Goal: Information Seeking & Learning: Learn about a topic

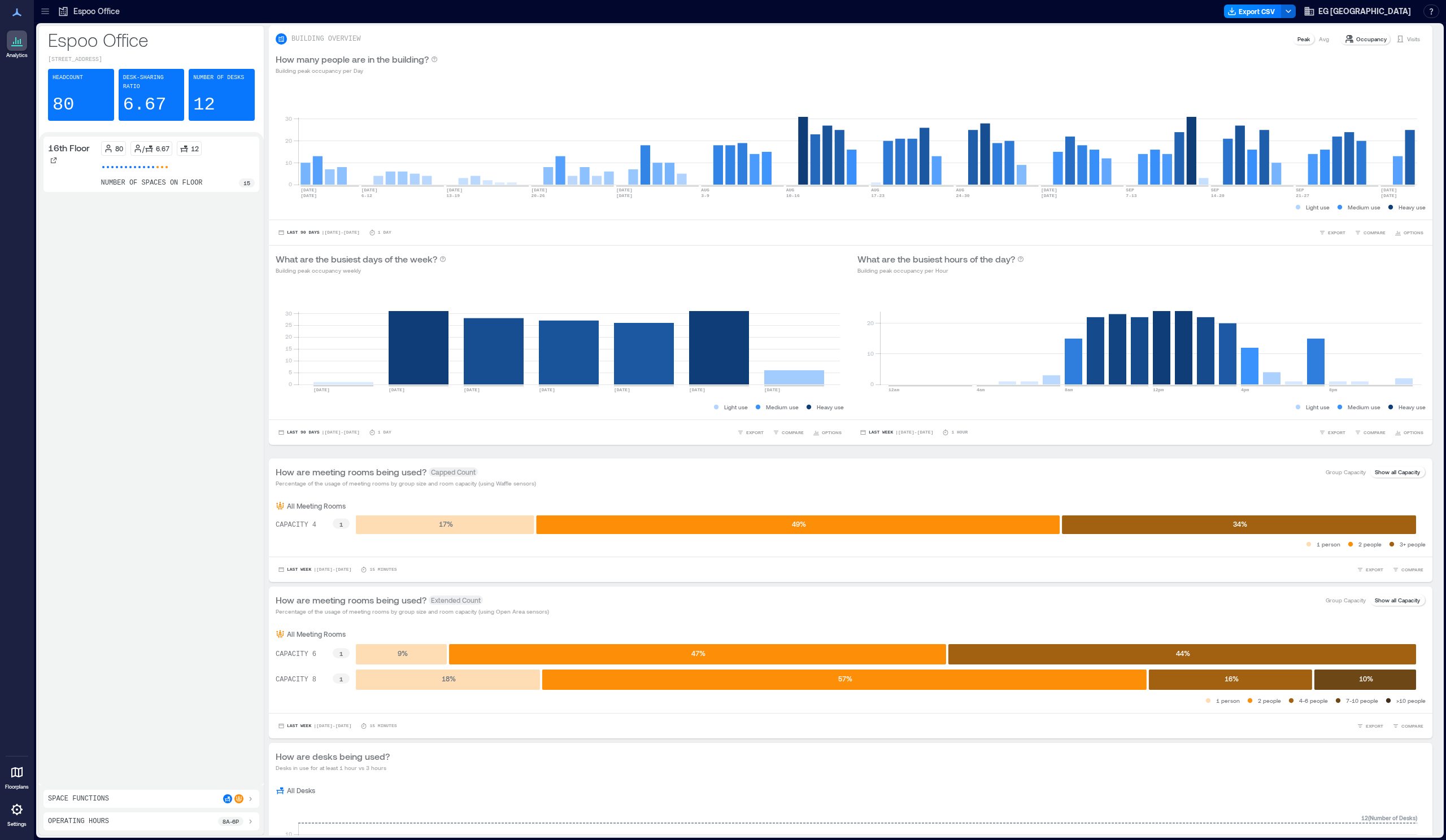
click at [45, 12] on icon at bounding box center [45, 11] width 11 height 11
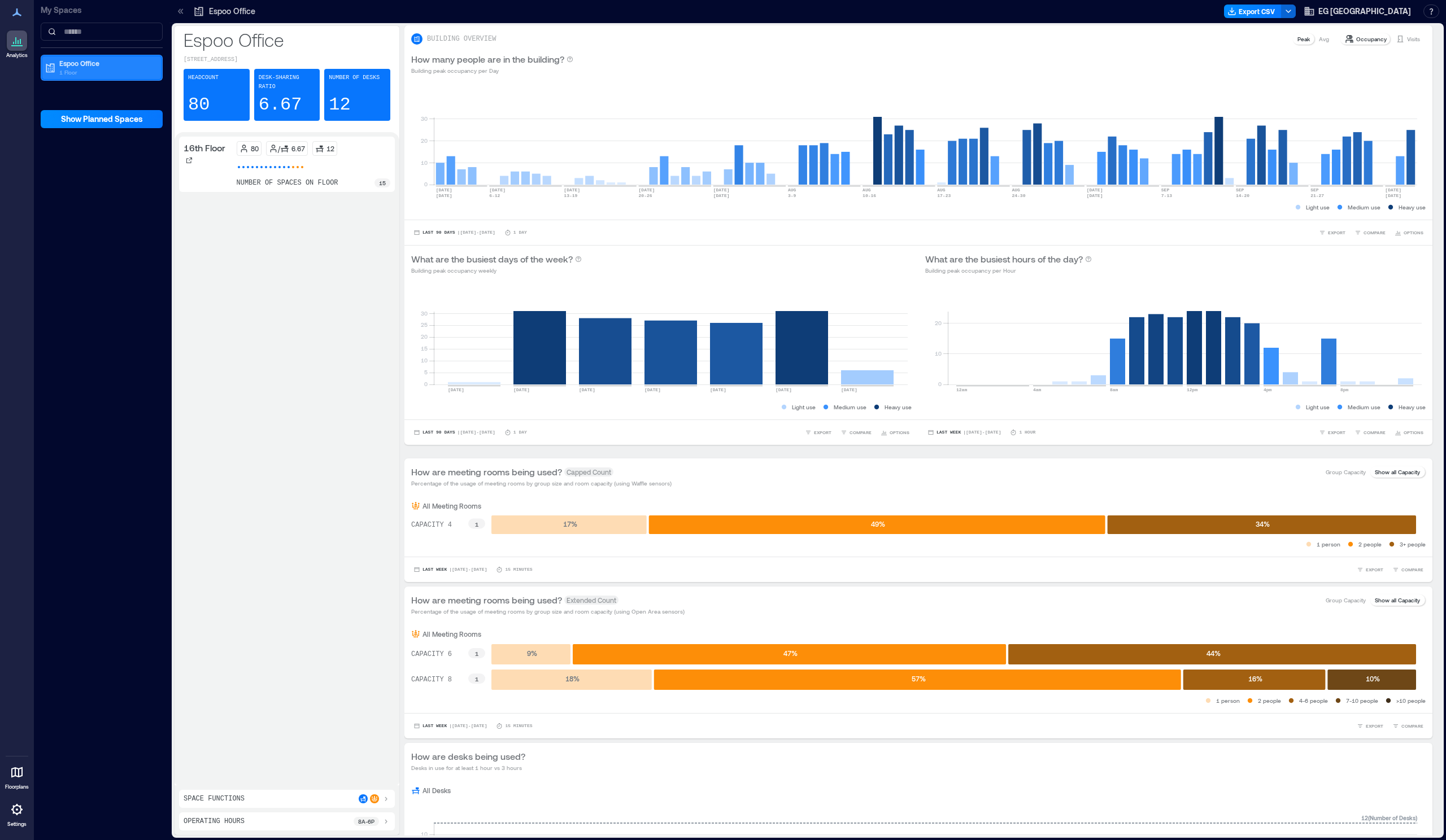
click at [80, 74] on p "1 Floor" at bounding box center [107, 72] width 95 height 9
click at [77, 89] on p "Building Analytics" at bounding box center [86, 87] width 56 height 9
click at [77, 100] on p "16th Floor" at bounding box center [73, 103] width 31 height 9
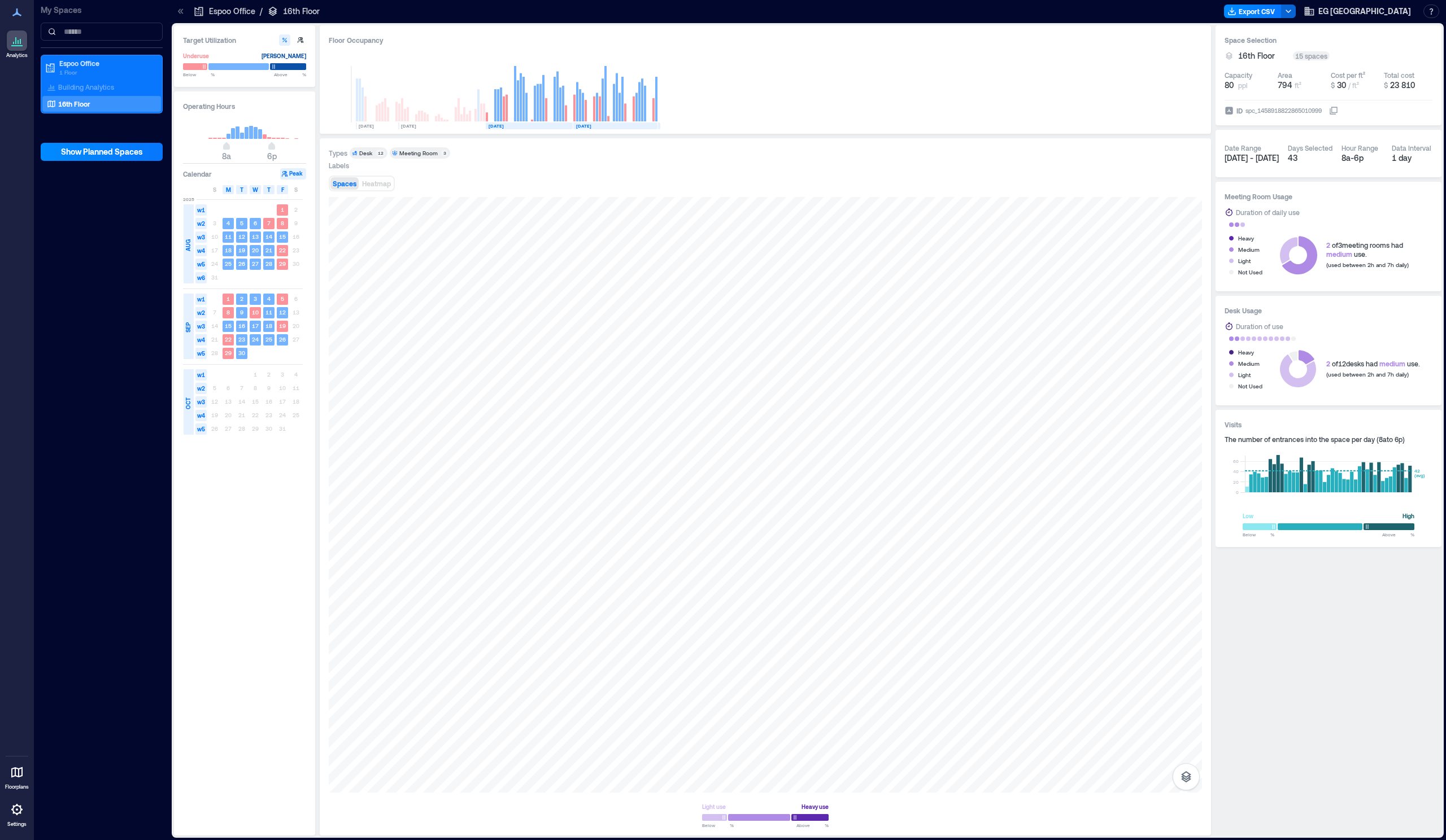
click at [145, 231] on div "My Spaces Espoo Office 1 Floor Building Analytics 16th Floor Show Planned Spaces" at bounding box center [101, 420] width 135 height 840
click at [241, 134] on rect at bounding box center [242, 136] width 4 height 6
click at [255, 192] on span "W" at bounding box center [255, 189] width 6 height 9
click at [255, 191] on span "W" at bounding box center [255, 189] width 6 height 9
click at [281, 226] on text "8" at bounding box center [282, 223] width 4 height 7
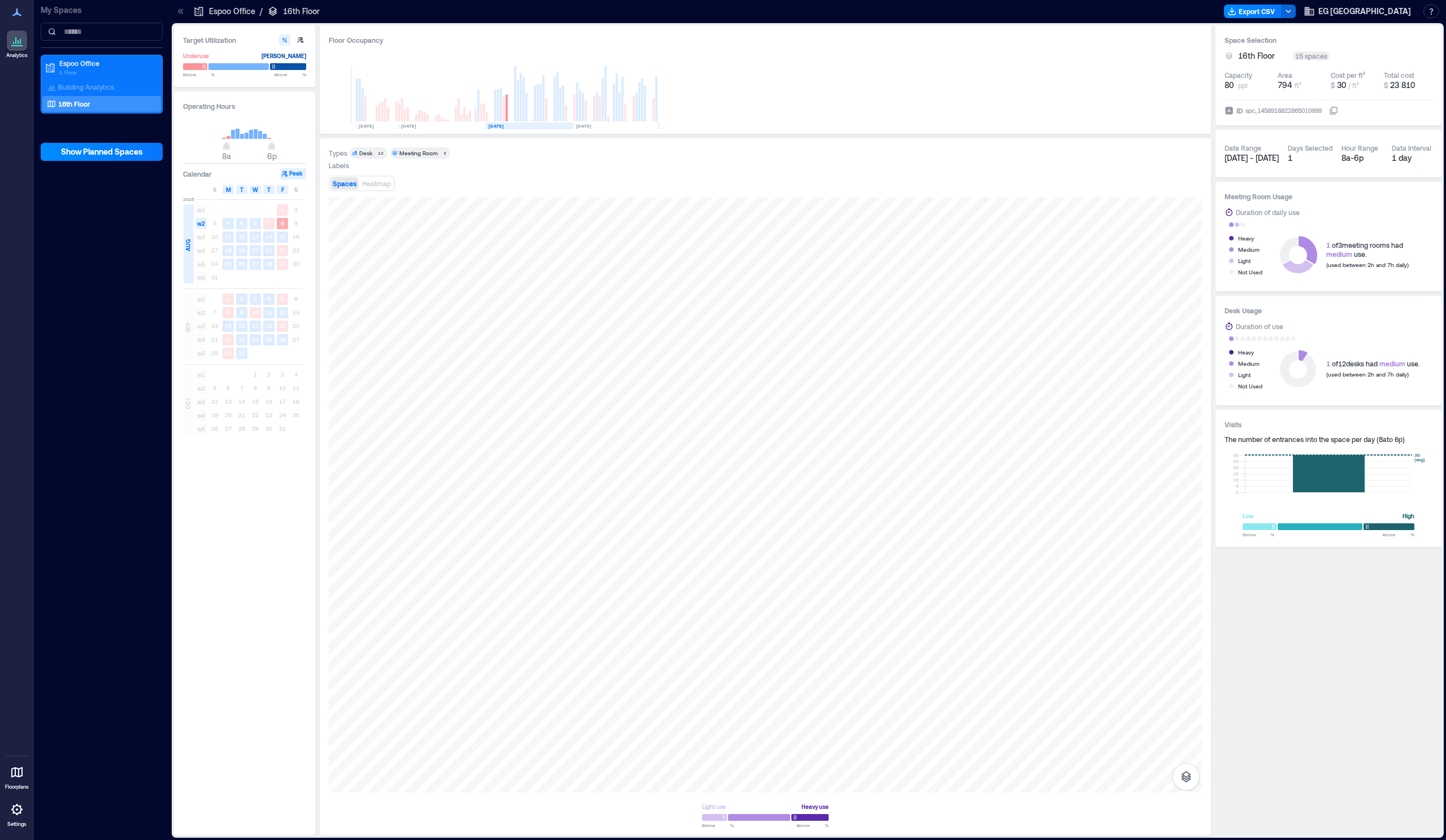
click at [281, 226] on text "8" at bounding box center [282, 223] width 4 height 7
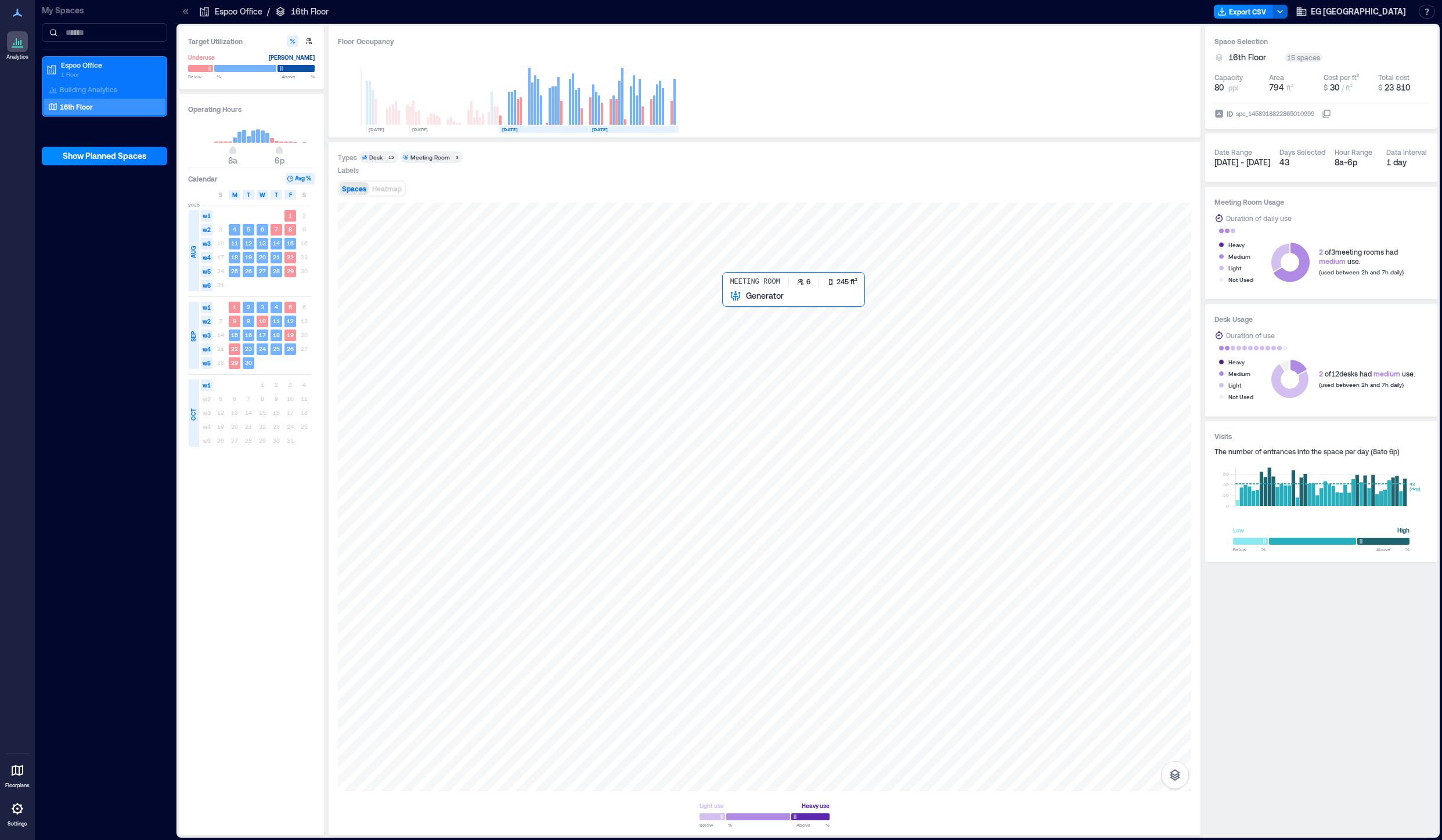
click at [738, 332] on div at bounding box center [764, 497] width 853 height 589
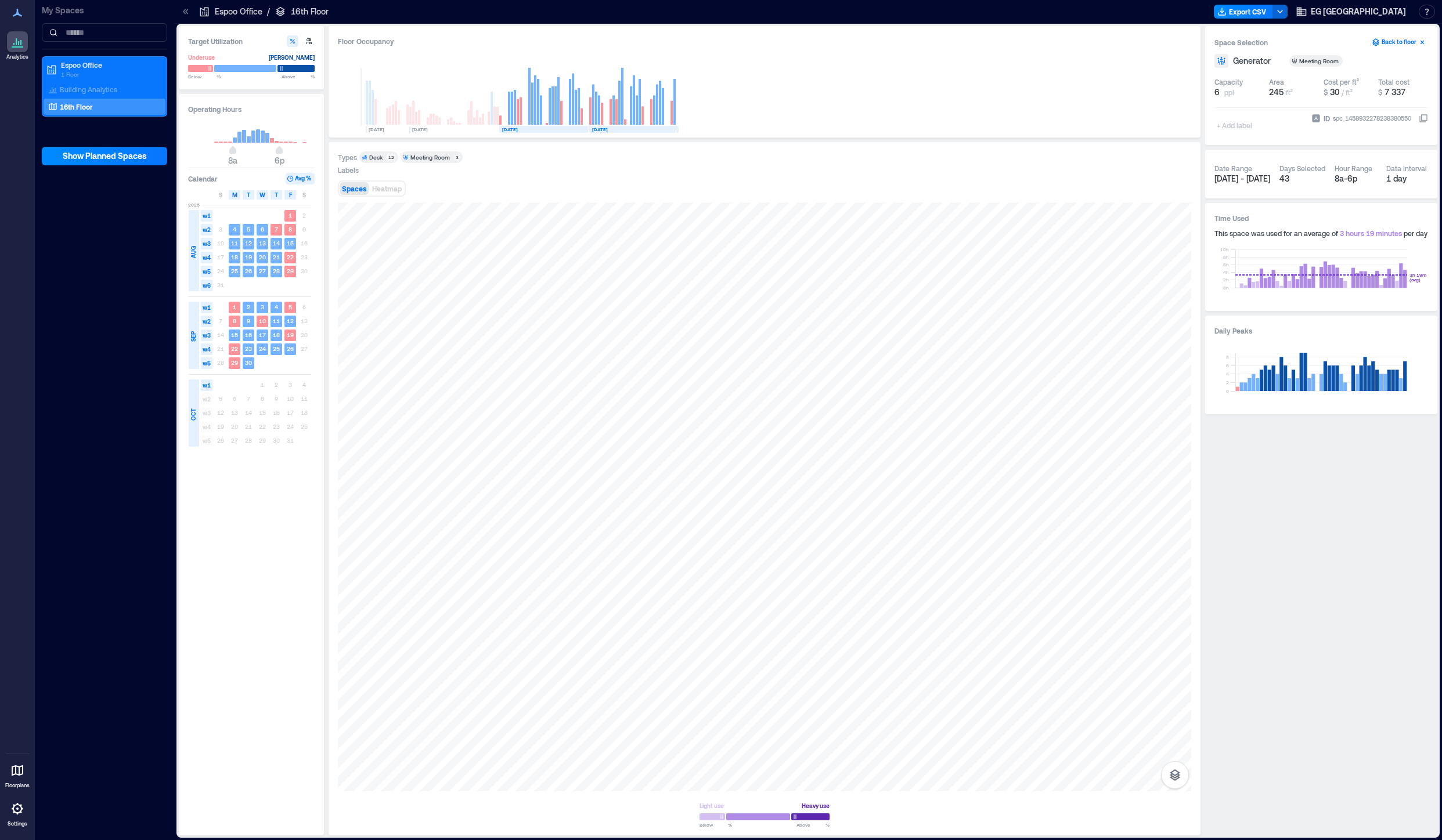
click at [1394, 43] on button "Back to floor" at bounding box center [1398, 42] width 59 height 14
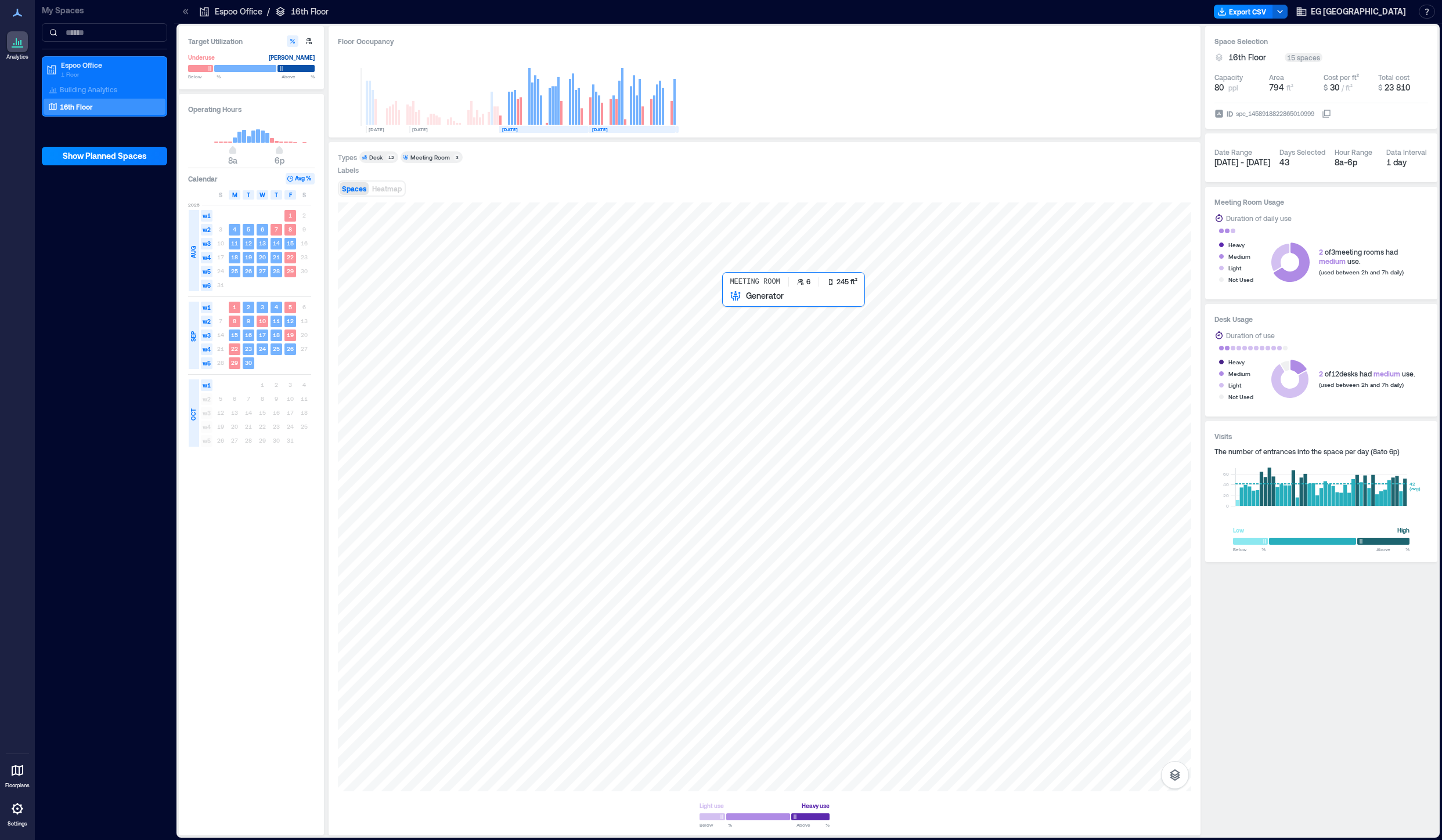
click at [741, 363] on div at bounding box center [764, 497] width 853 height 589
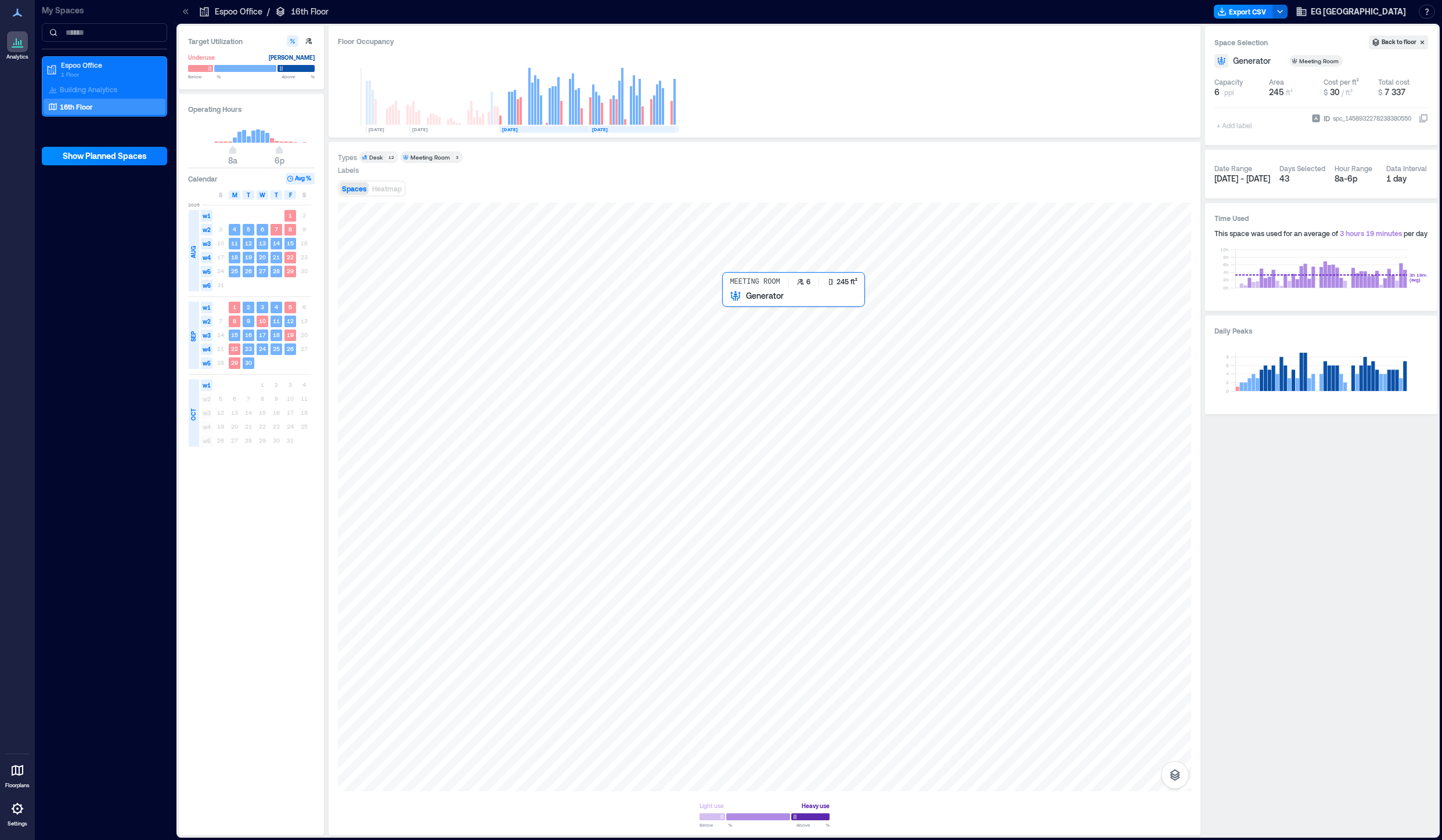
click at [752, 349] on div at bounding box center [764, 497] width 853 height 589
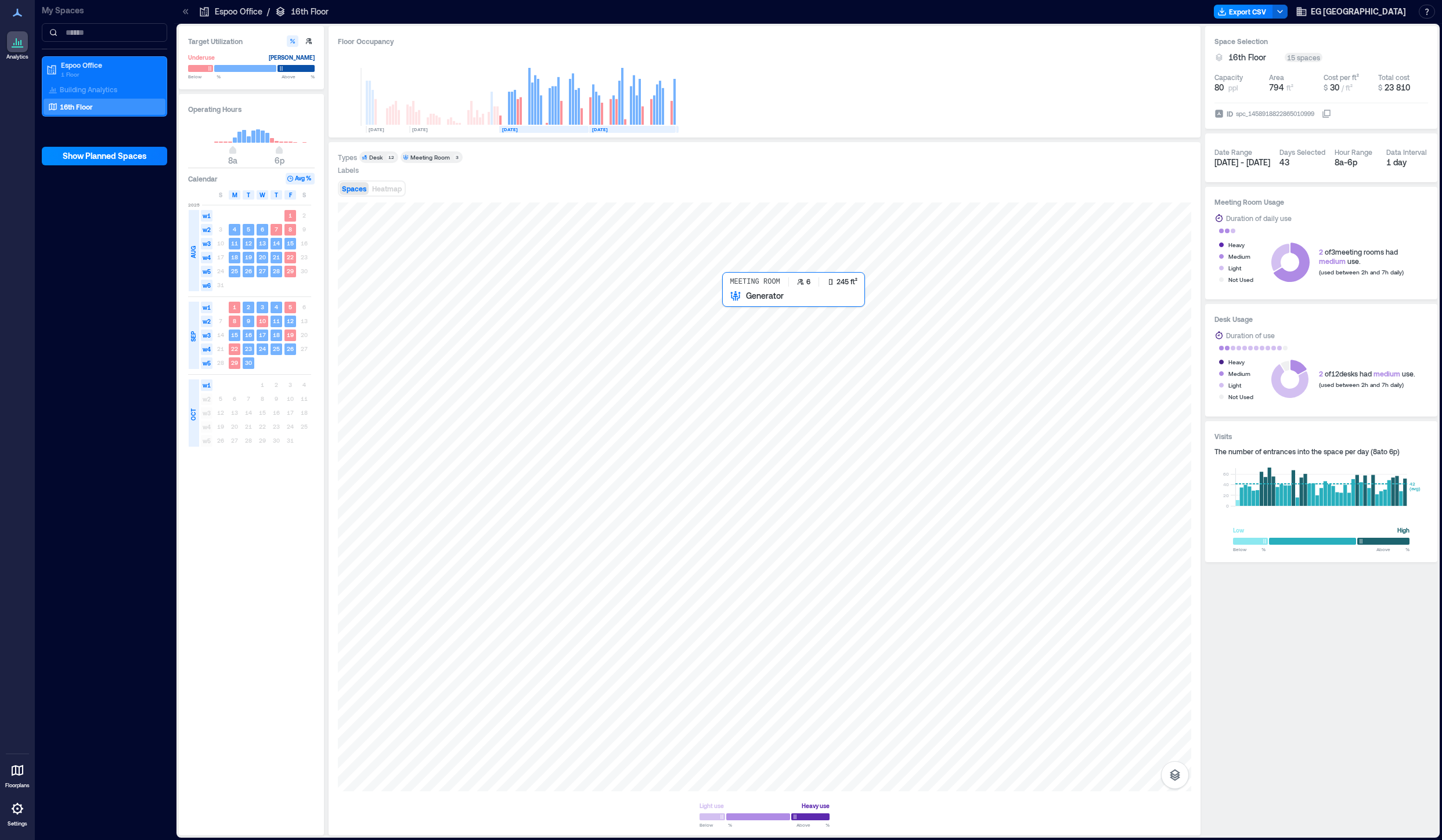
click at [752, 327] on div at bounding box center [764, 497] width 853 height 589
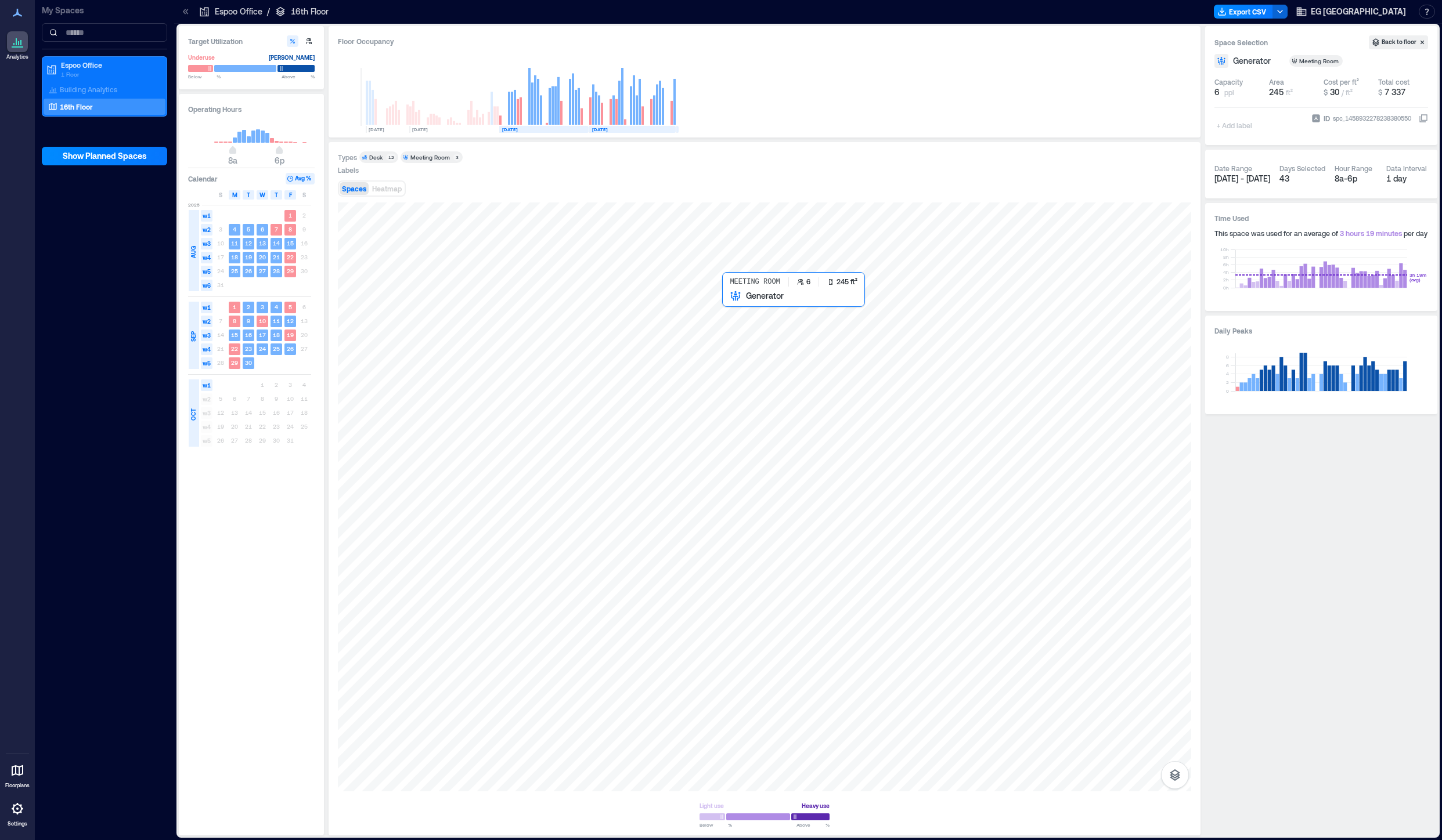
click at [752, 327] on div at bounding box center [764, 497] width 853 height 589
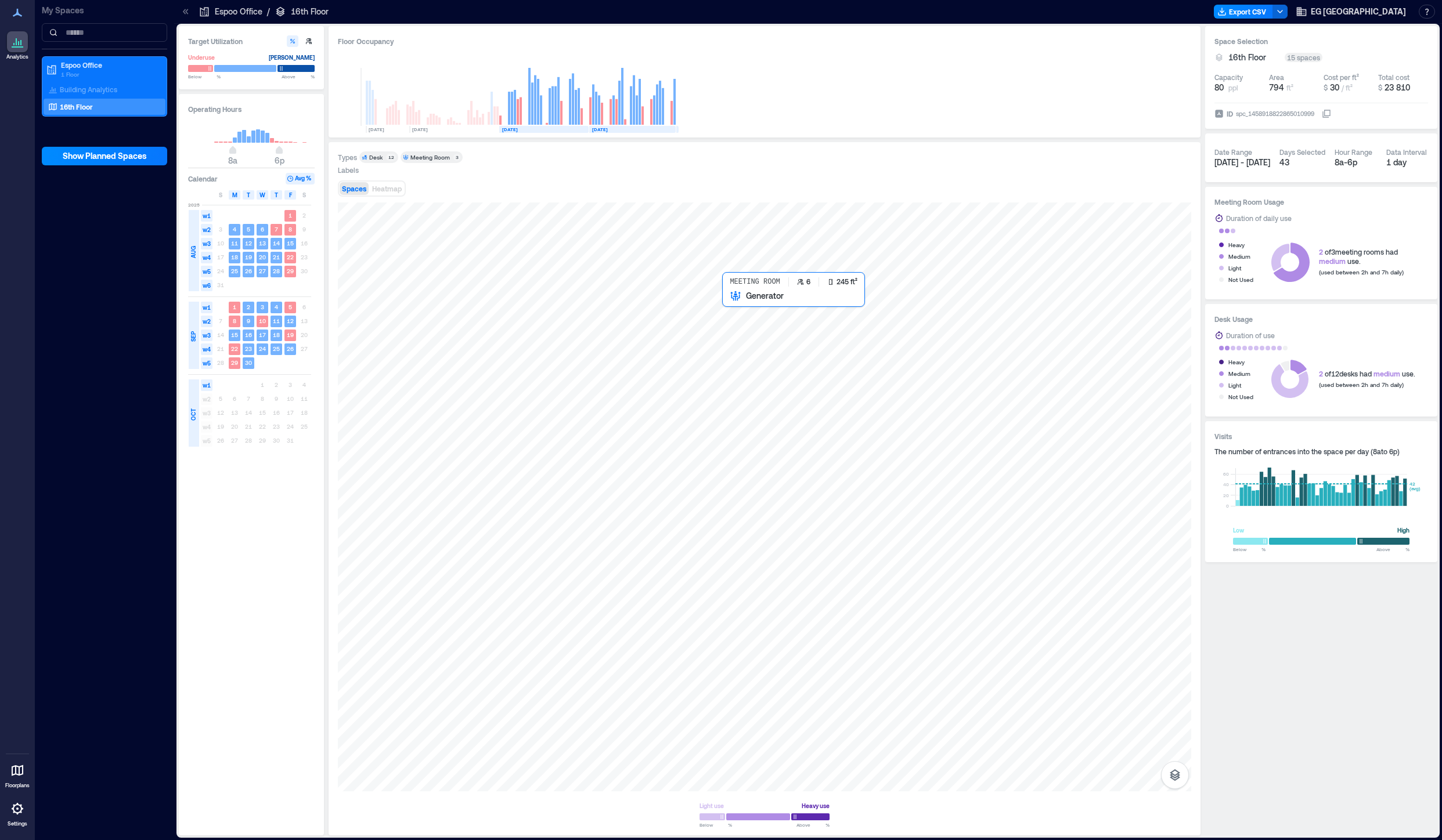
click at [745, 339] on div at bounding box center [764, 497] width 853 height 589
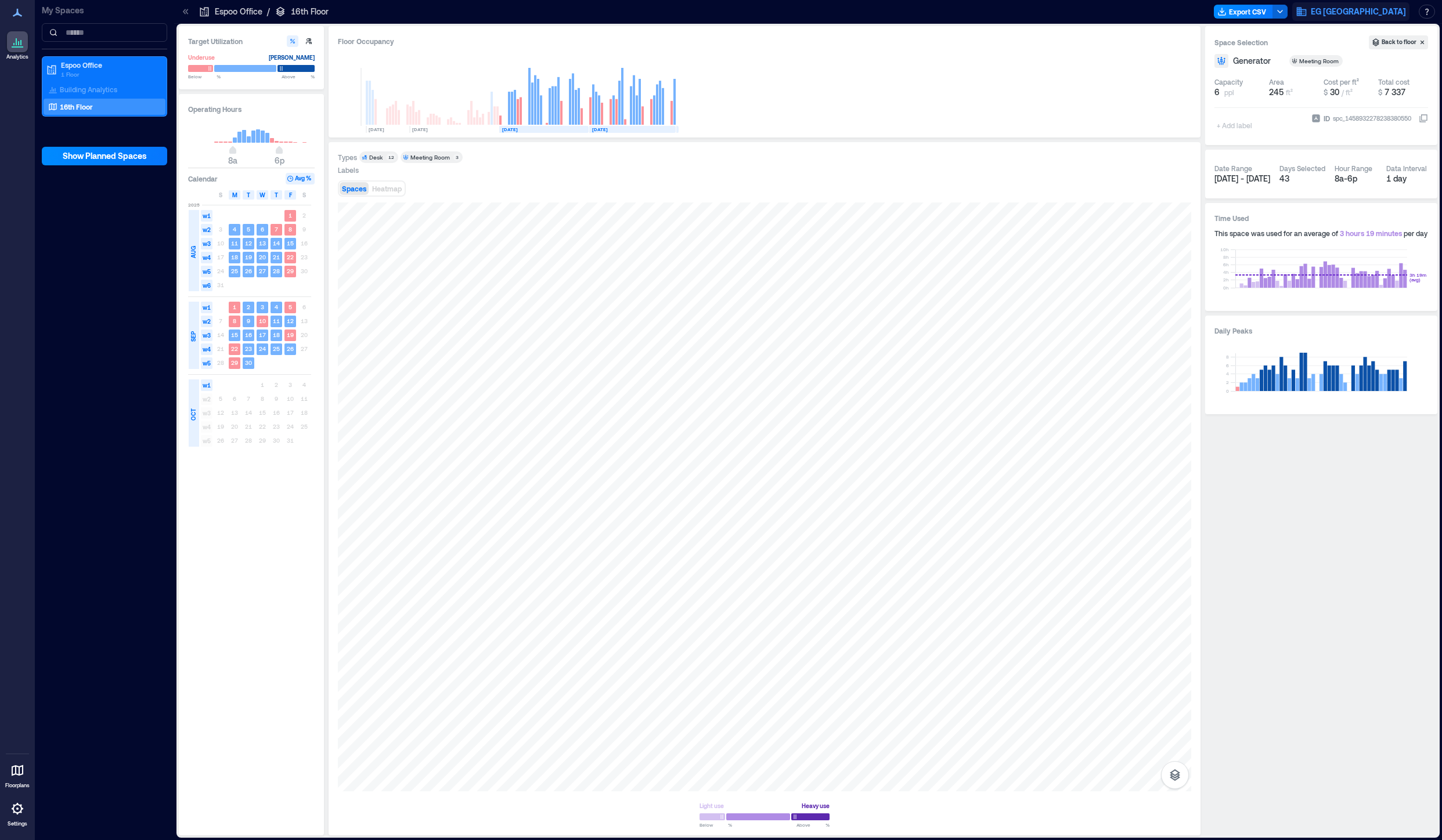
click at [1380, 12] on span "EG [GEOGRAPHIC_DATA]" at bounding box center [1358, 11] width 95 height 11
click at [1173, 103] on div "Headcount 80 [DATE] [DATE] [DATE] [DATE] [DATE]" at bounding box center [764, 90] width 853 height 77
click at [1343, 11] on div "Export CSV EG [GEOGRAPHIC_DATA] Resources API Documentation Help Center Contact…" at bounding box center [1326, 12] width 226 height 19
click at [1285, 8] on icon "button" at bounding box center [1280, 11] width 9 height 9
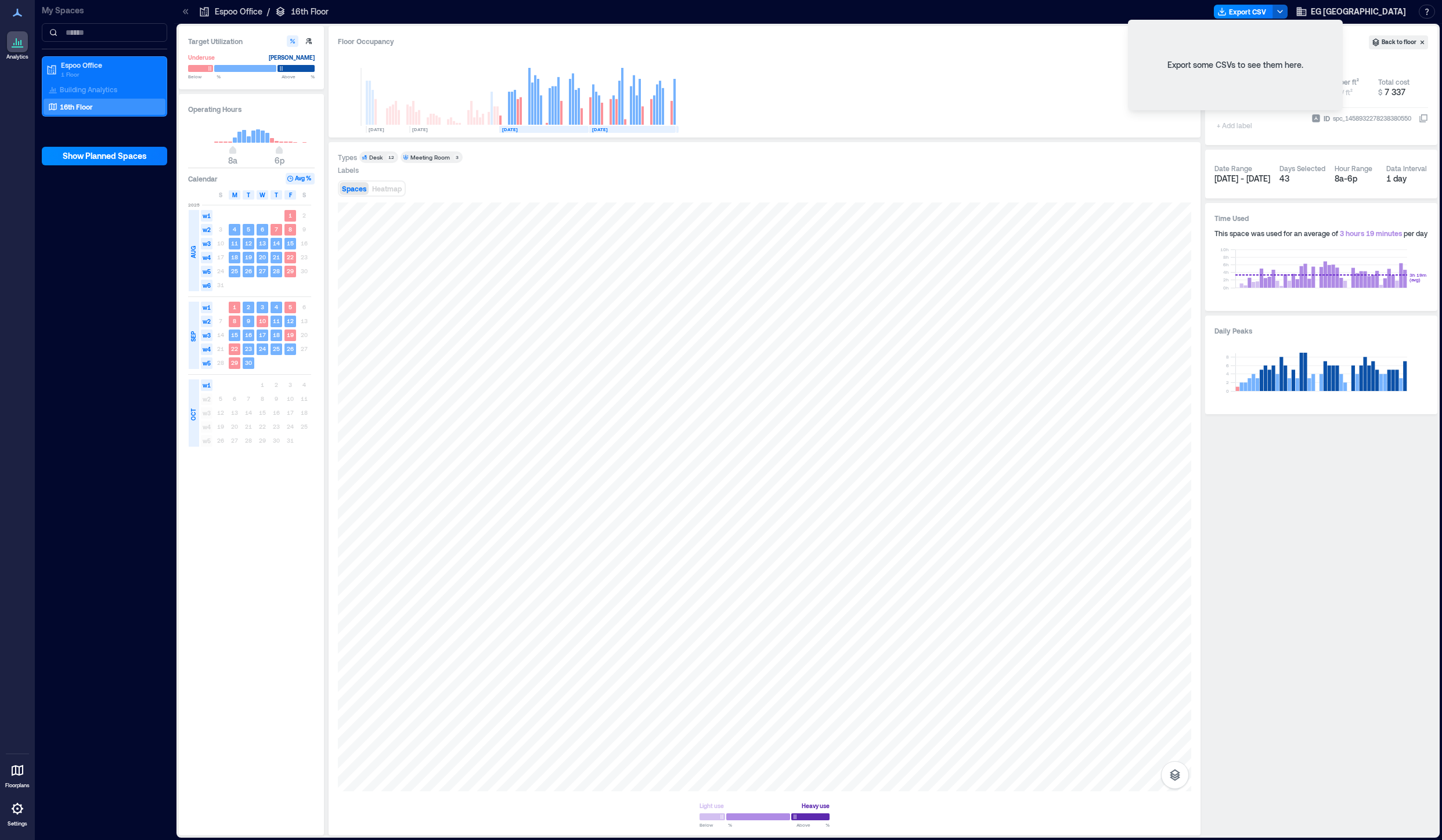
click at [1285, 8] on icon "button" at bounding box center [1280, 11] width 9 height 9
click at [16, 809] on icon at bounding box center [18, 809] width 14 height 14
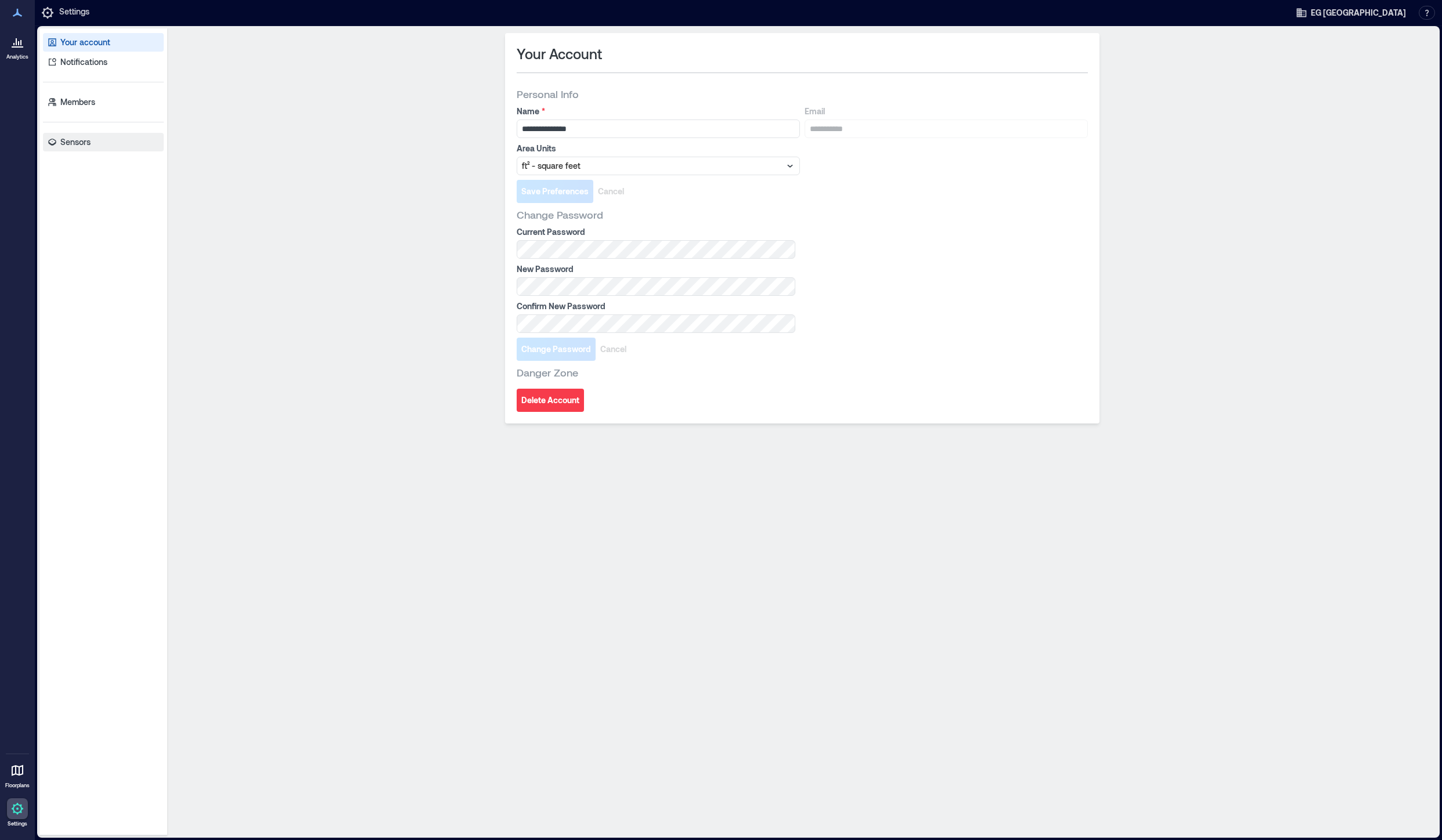
click at [93, 142] on link "Sensors" at bounding box center [103, 142] width 121 height 19
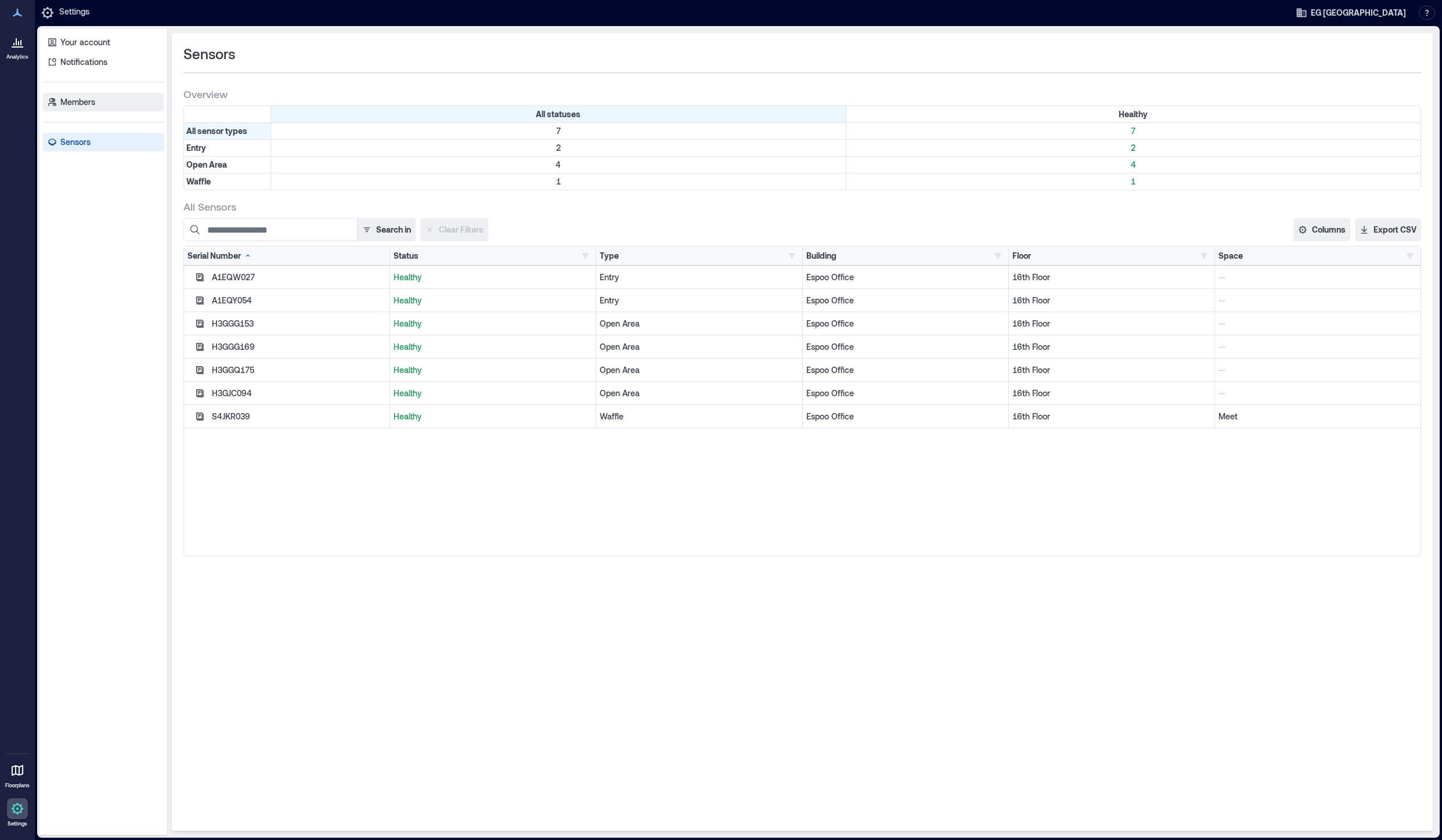
click at [93, 98] on p "Members" at bounding box center [77, 102] width 35 height 11
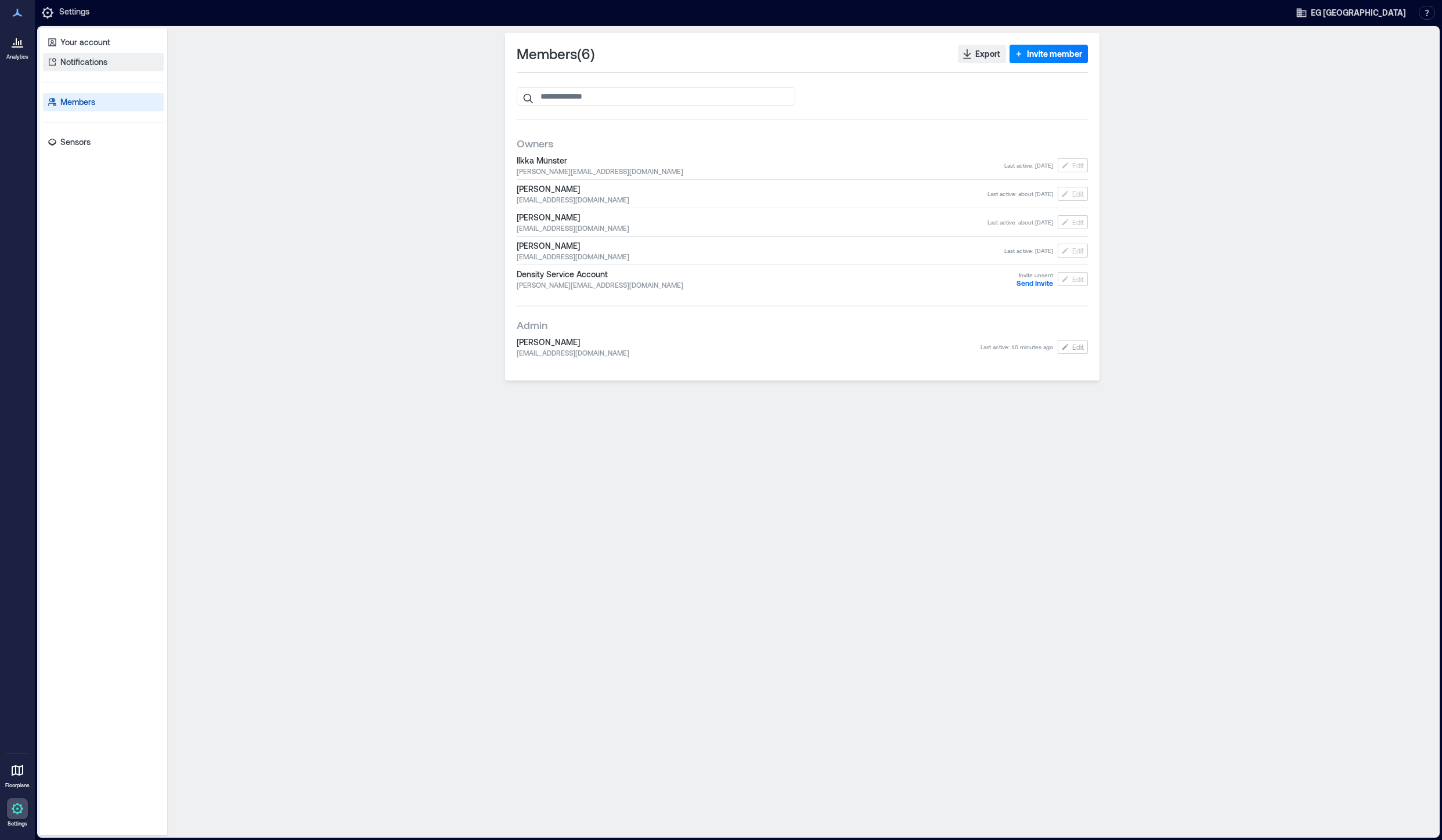
click at [92, 64] on p "Notifications" at bounding box center [84, 62] width 47 height 11
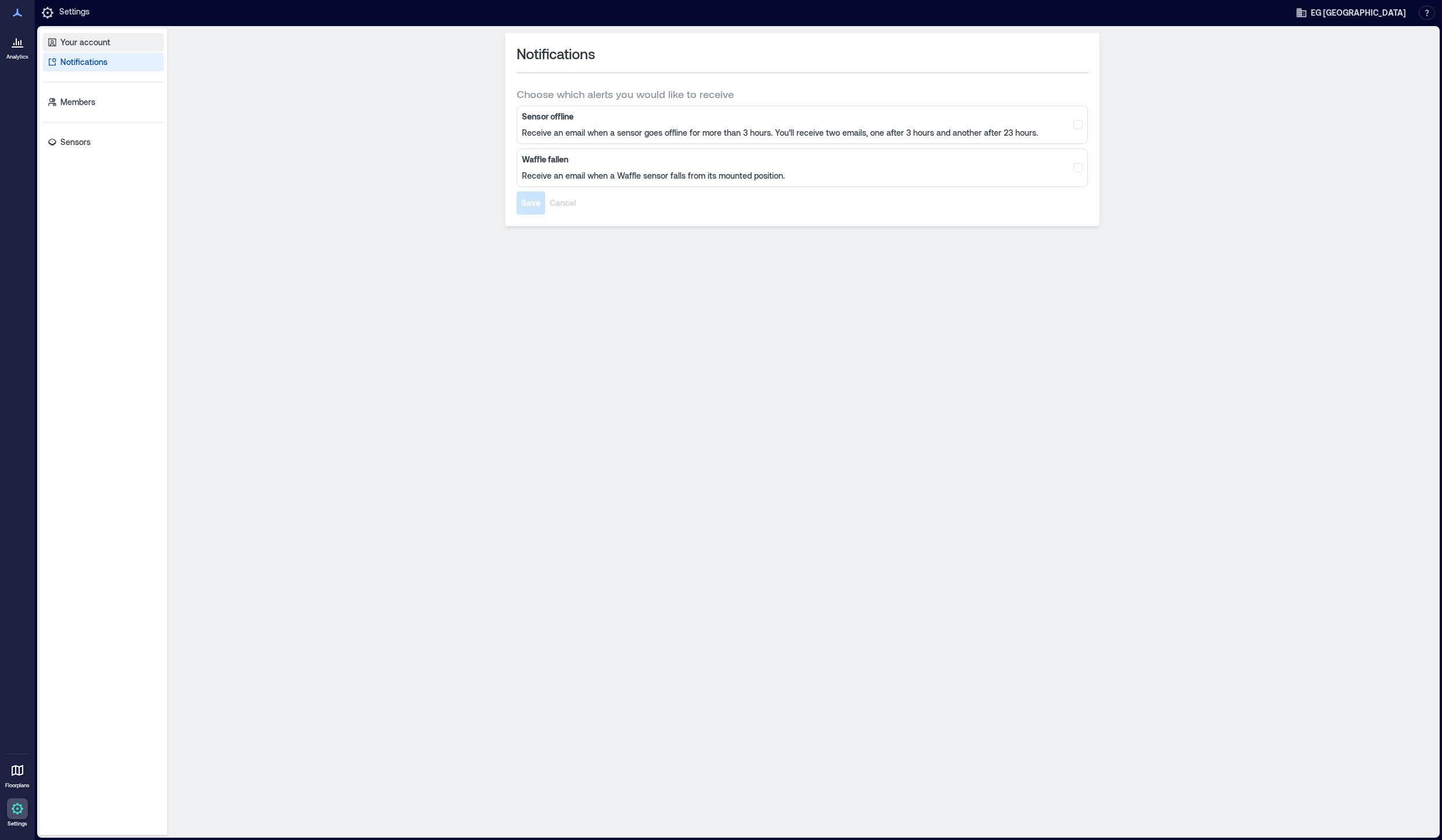
click at [93, 42] on p "Your account" at bounding box center [85, 42] width 50 height 11
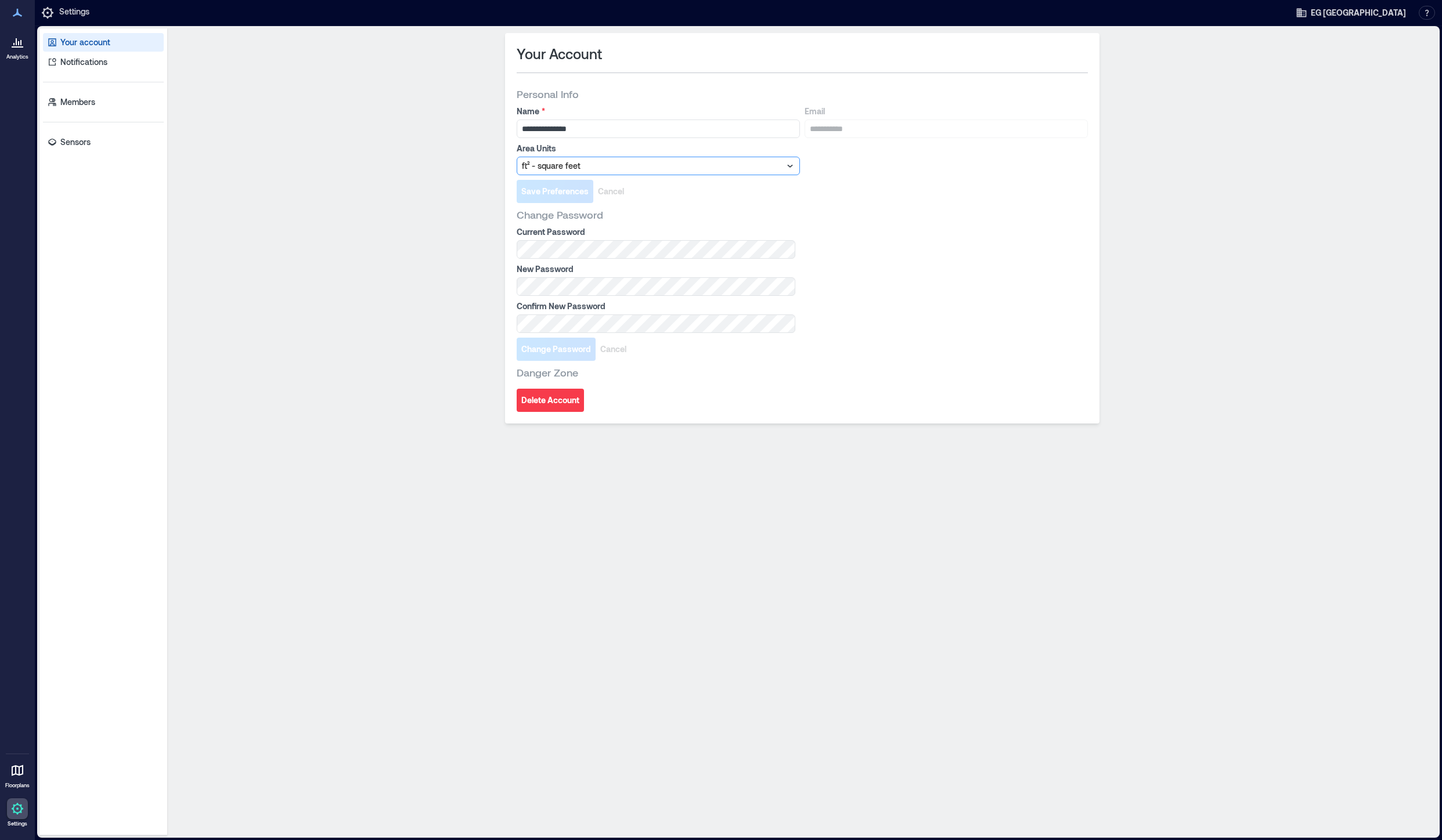
click at [638, 165] on div at bounding box center [652, 166] width 261 height 14
click at [581, 202] on p "m² - square meters" at bounding box center [557, 206] width 62 height 9
click at [563, 189] on span "Save Preferences" at bounding box center [555, 191] width 67 height 11
click at [20, 45] on icon at bounding box center [21, 43] width 1 height 5
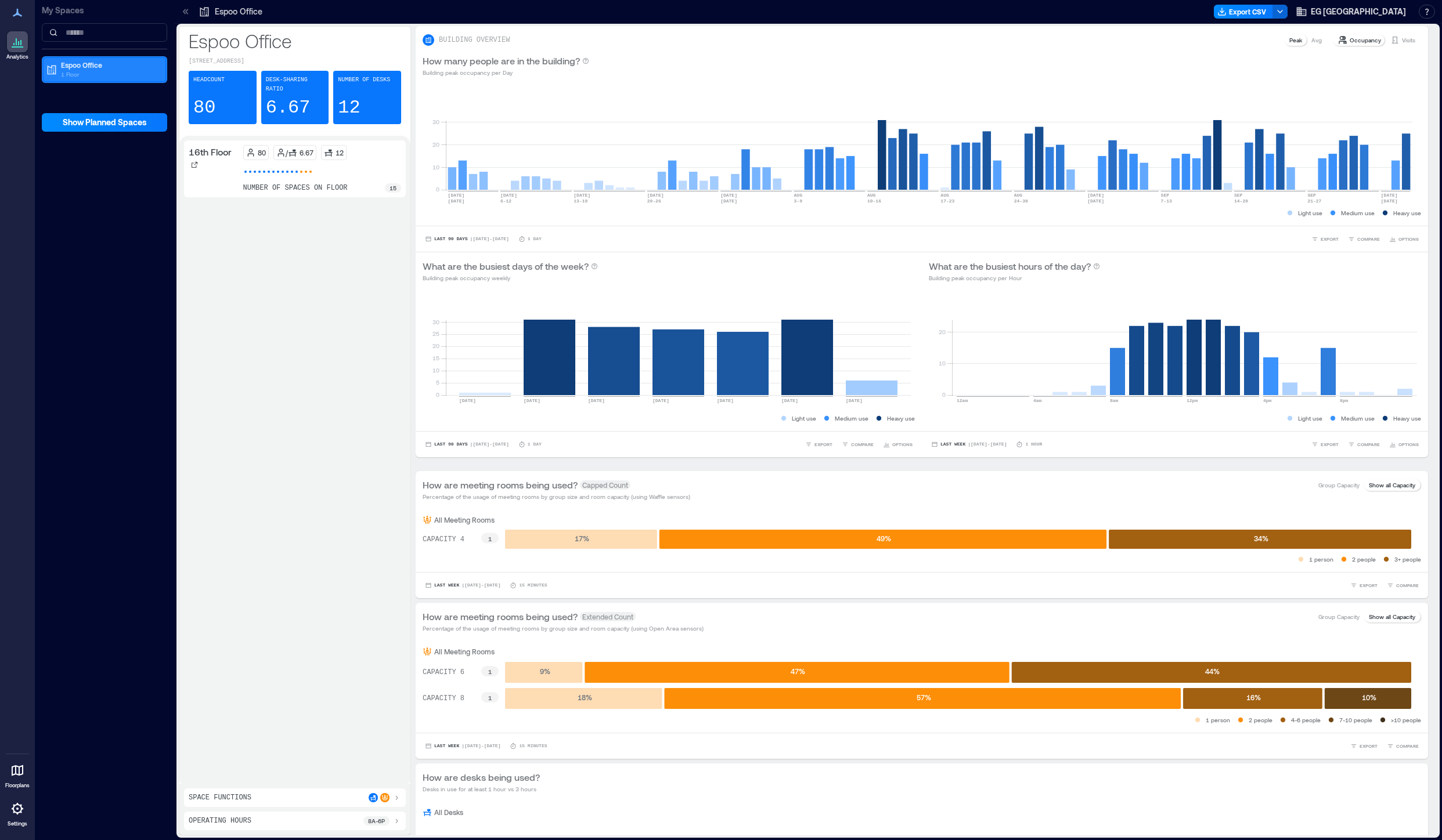
click at [75, 68] on p "Espoo Office" at bounding box center [110, 65] width 98 height 9
click at [76, 103] on p "16th Floor" at bounding box center [76, 106] width 32 height 9
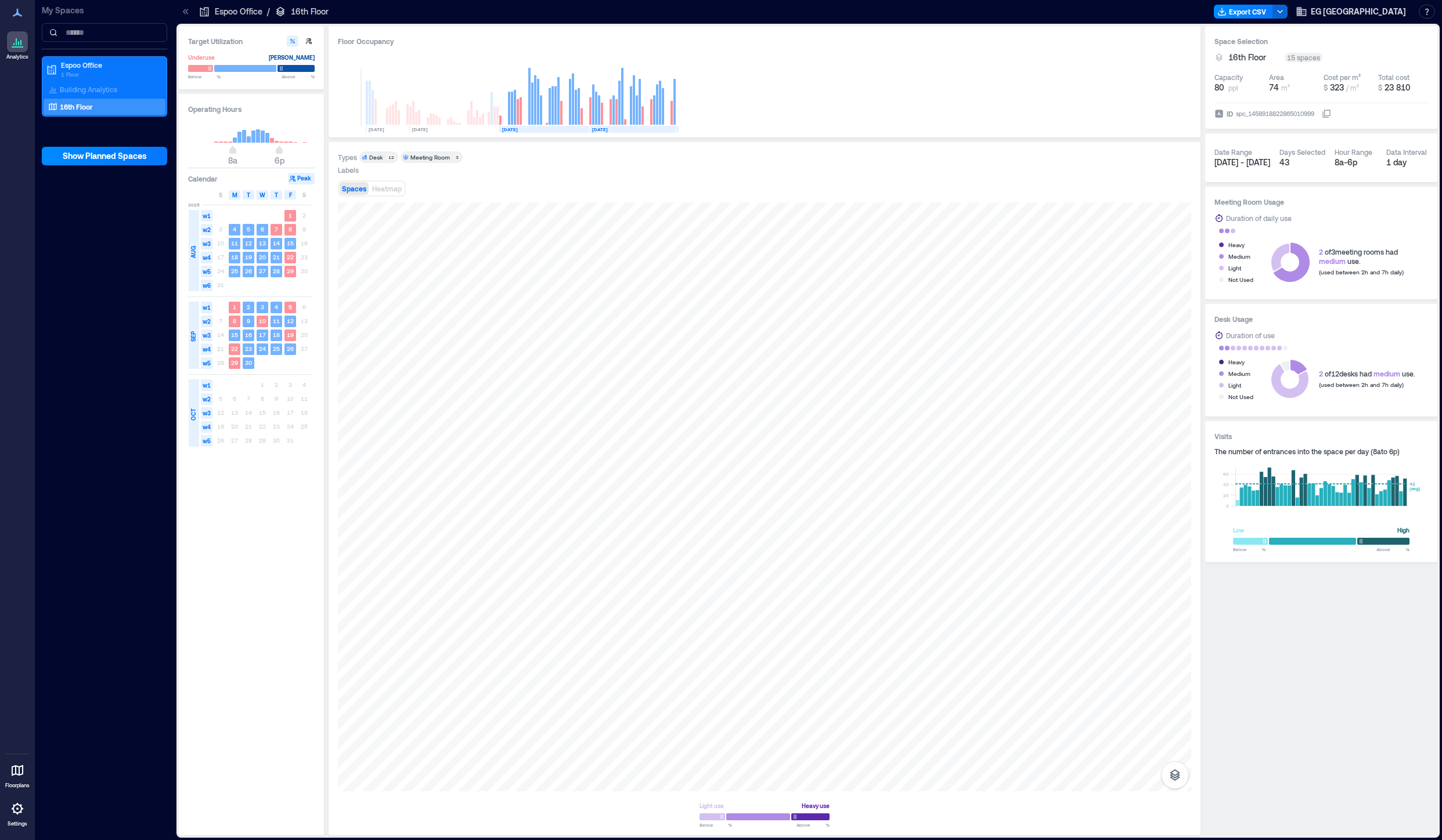
click at [412, 157] on div "Meeting Room" at bounding box center [430, 157] width 40 height 8
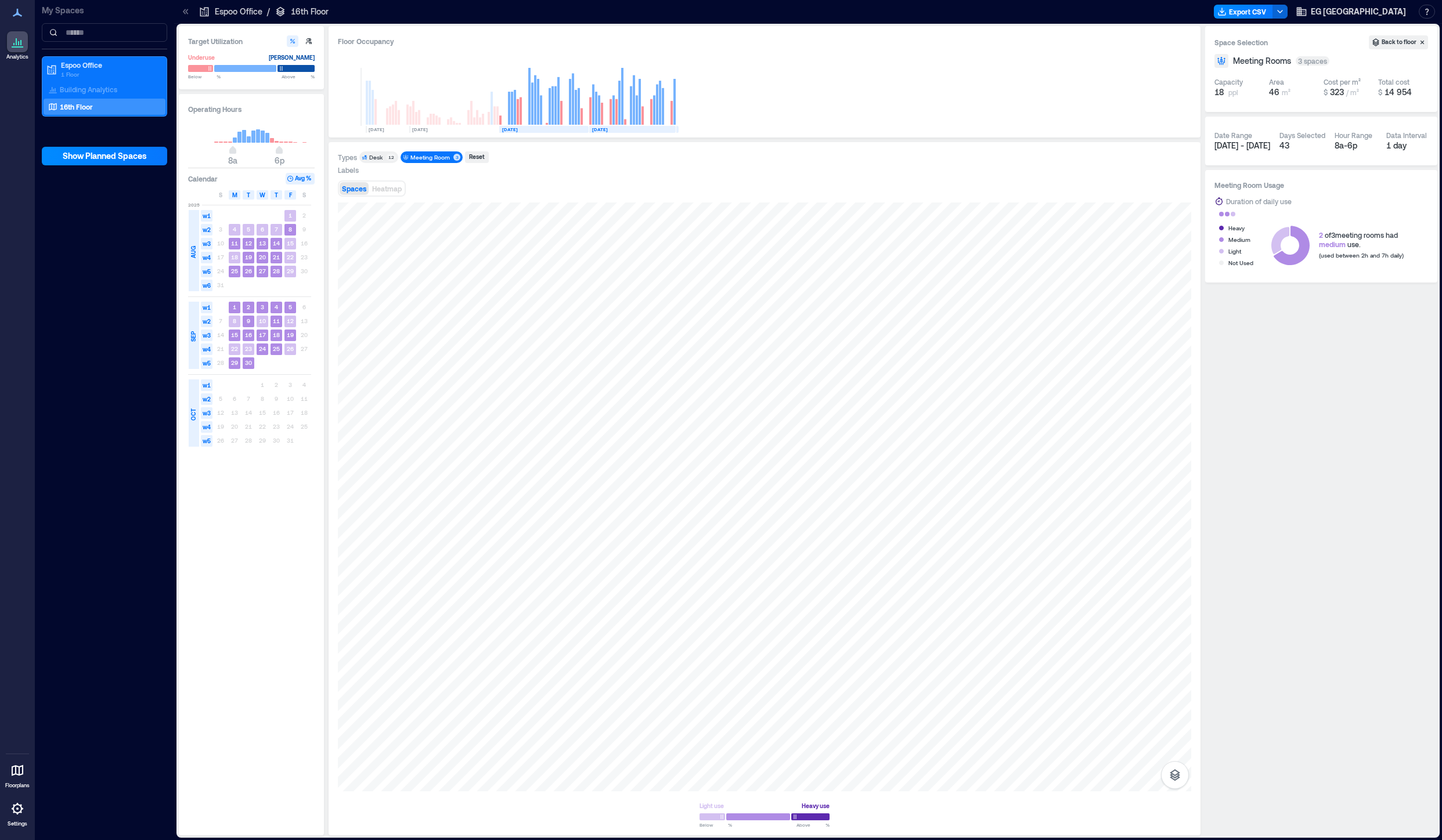
click at [412, 157] on div "Meeting Room" at bounding box center [430, 157] width 40 height 8
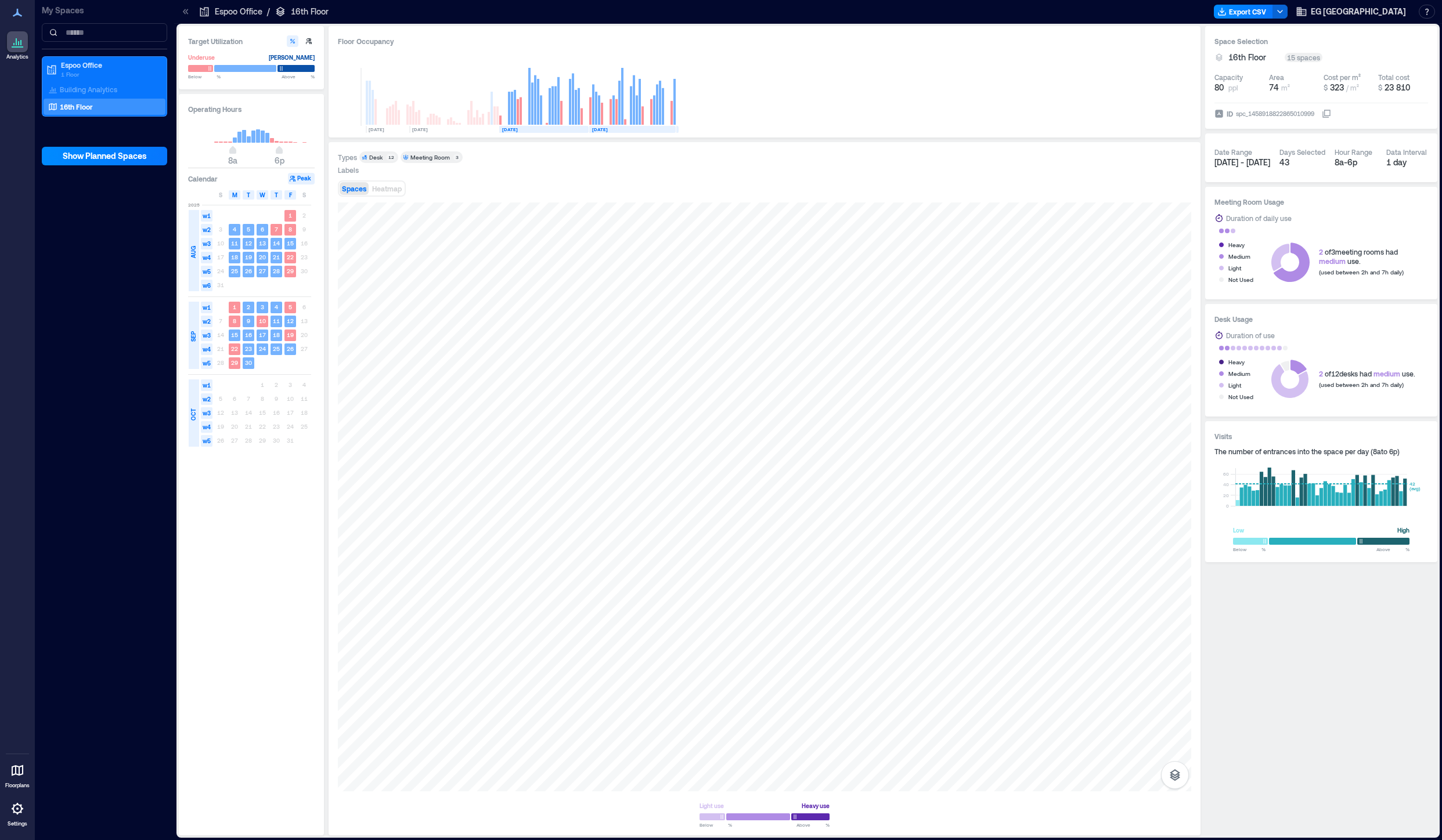
click at [412, 157] on div "Meeting Room" at bounding box center [430, 157] width 40 height 8
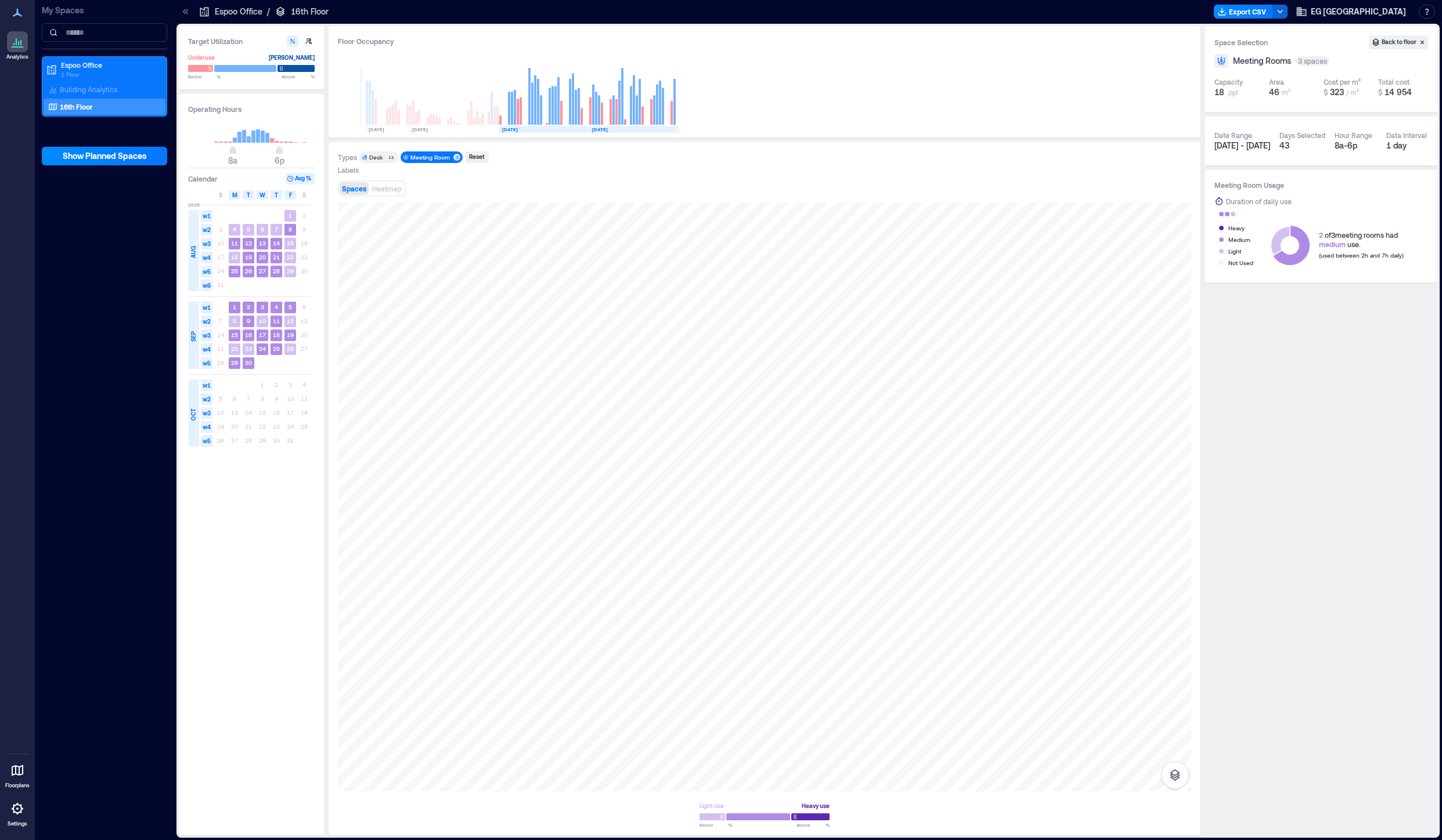
click at [412, 157] on div "Meeting Room" at bounding box center [430, 157] width 40 height 8
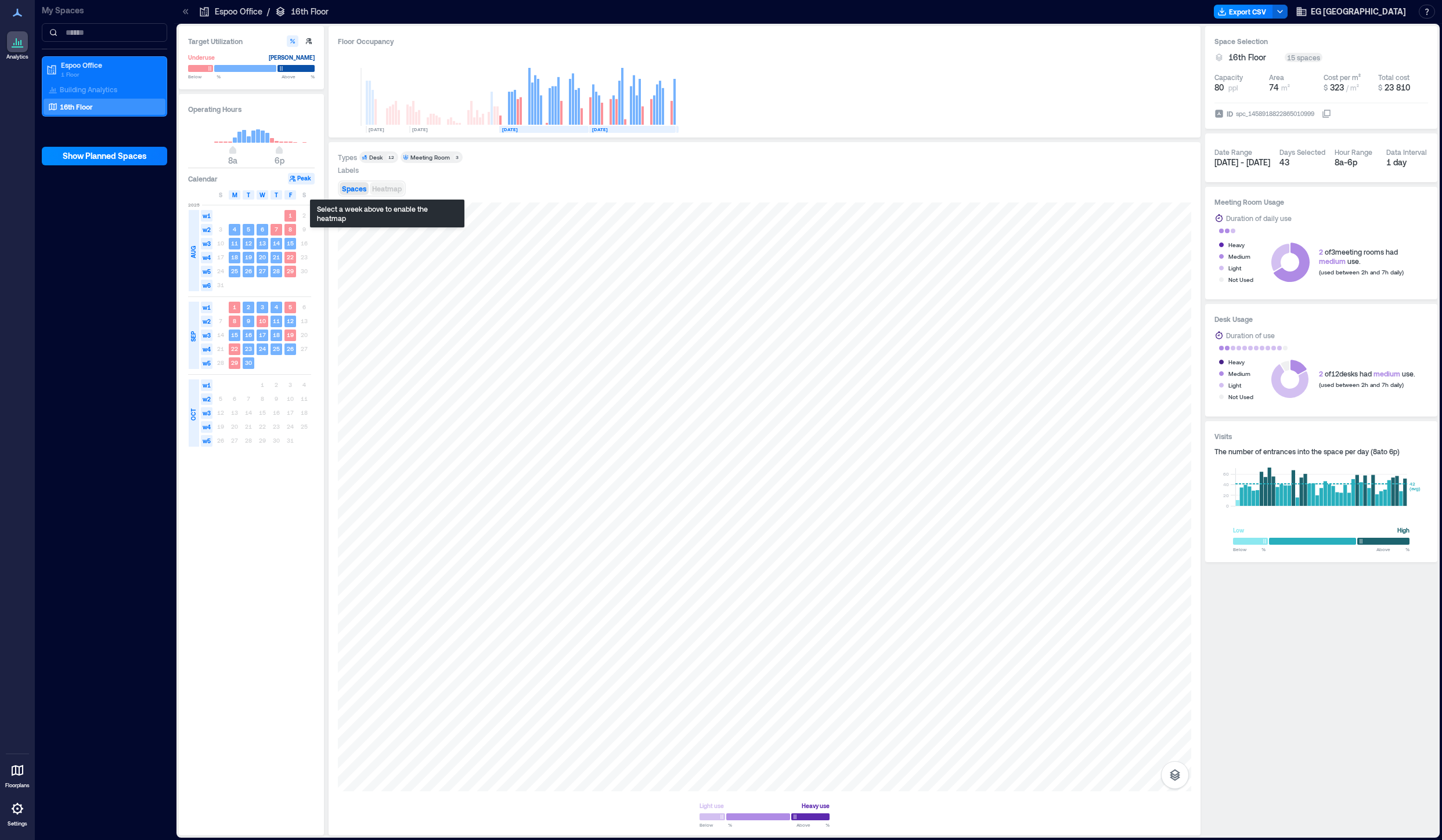
click at [383, 190] on span "Heatmap" at bounding box center [386, 188] width 30 height 8
click at [622, 622] on div at bounding box center [764, 497] width 853 height 589
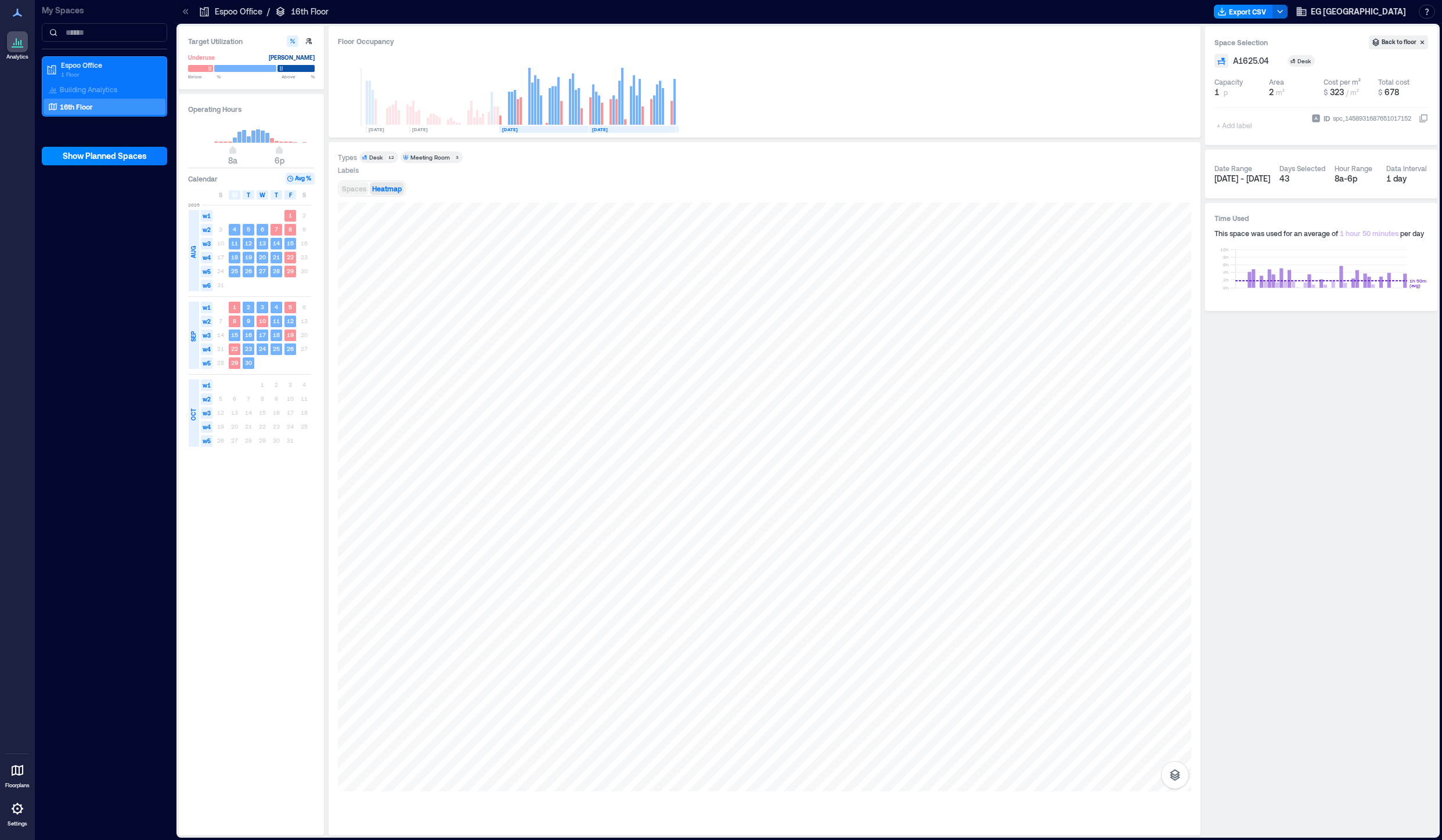
click at [358, 186] on span "Spaces" at bounding box center [354, 188] width 25 height 8
click at [637, 622] on div at bounding box center [764, 497] width 853 height 589
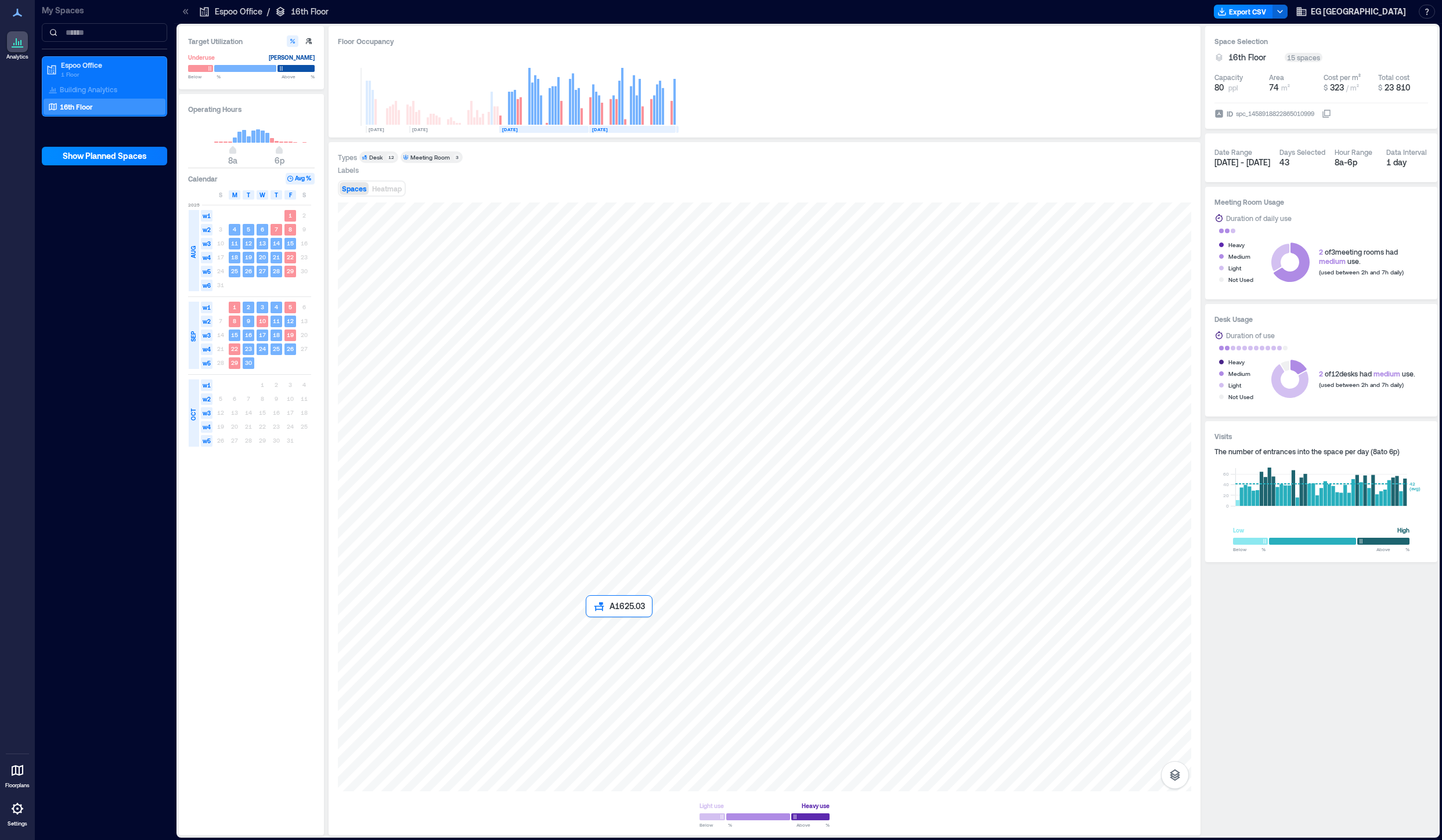
click at [603, 622] on div at bounding box center [764, 497] width 853 height 589
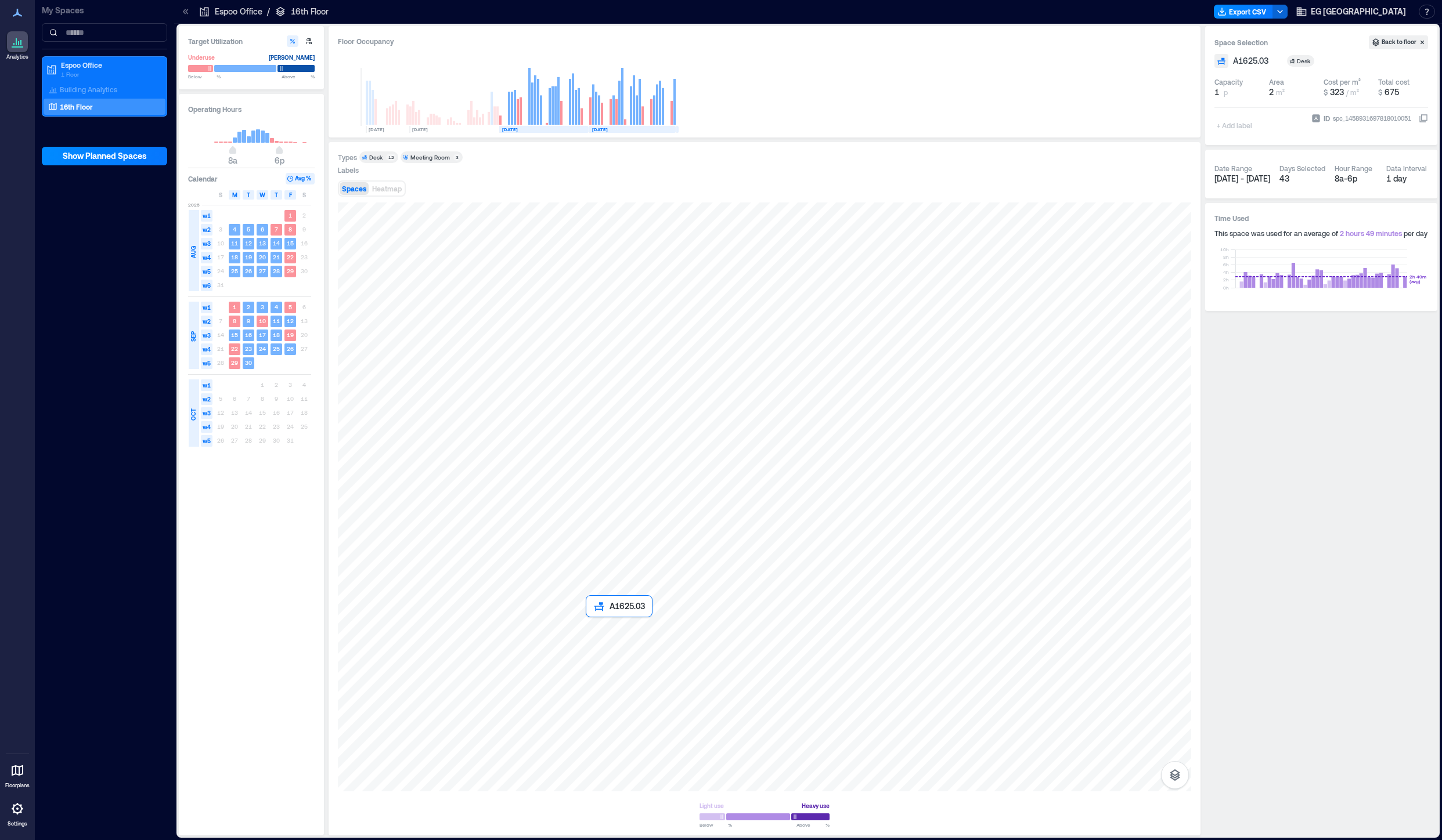
click at [598, 620] on div at bounding box center [764, 497] width 853 height 589
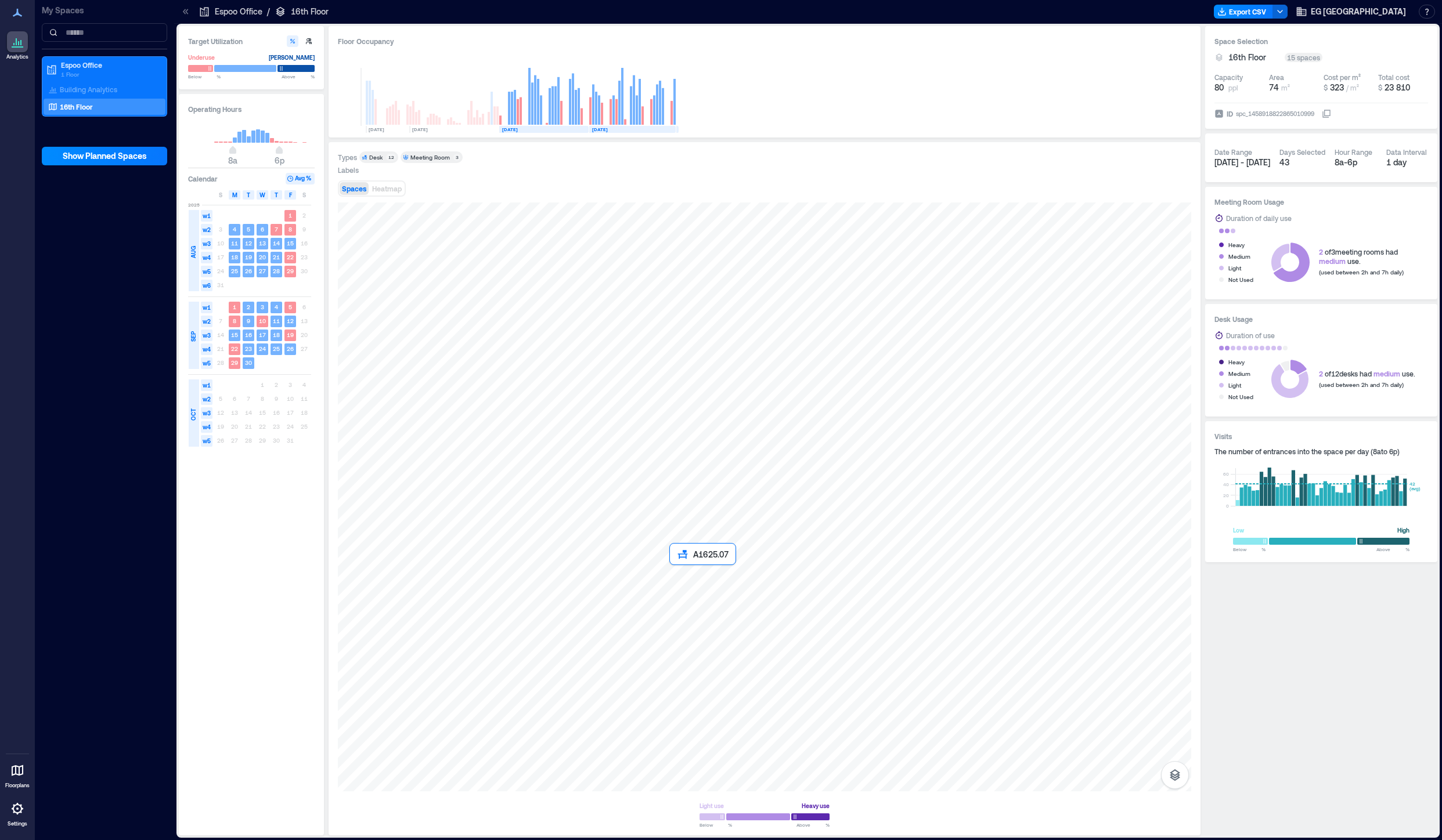
click at [674, 576] on div at bounding box center [764, 497] width 853 height 589
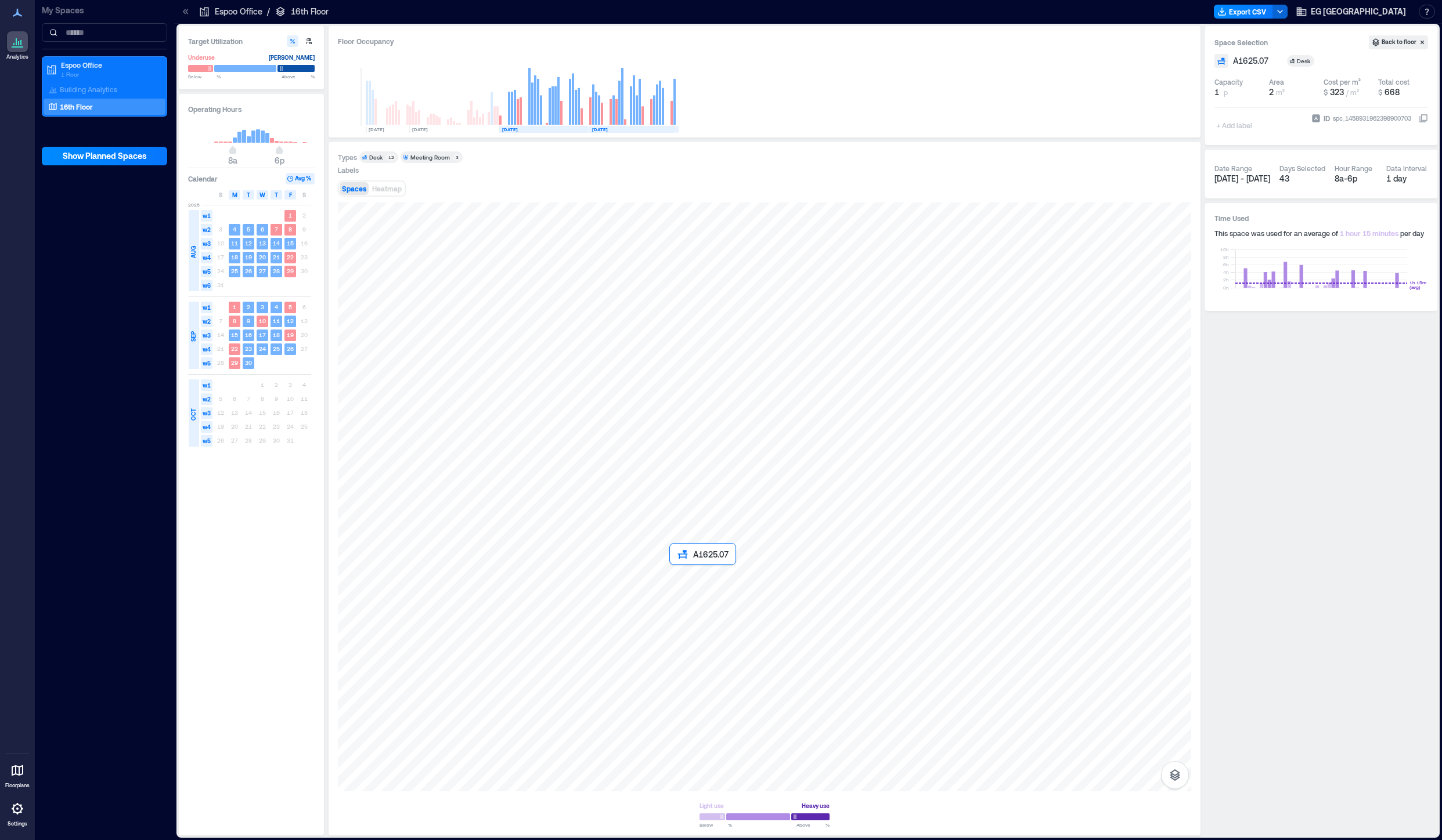
click at [674, 576] on div at bounding box center [764, 497] width 853 height 589
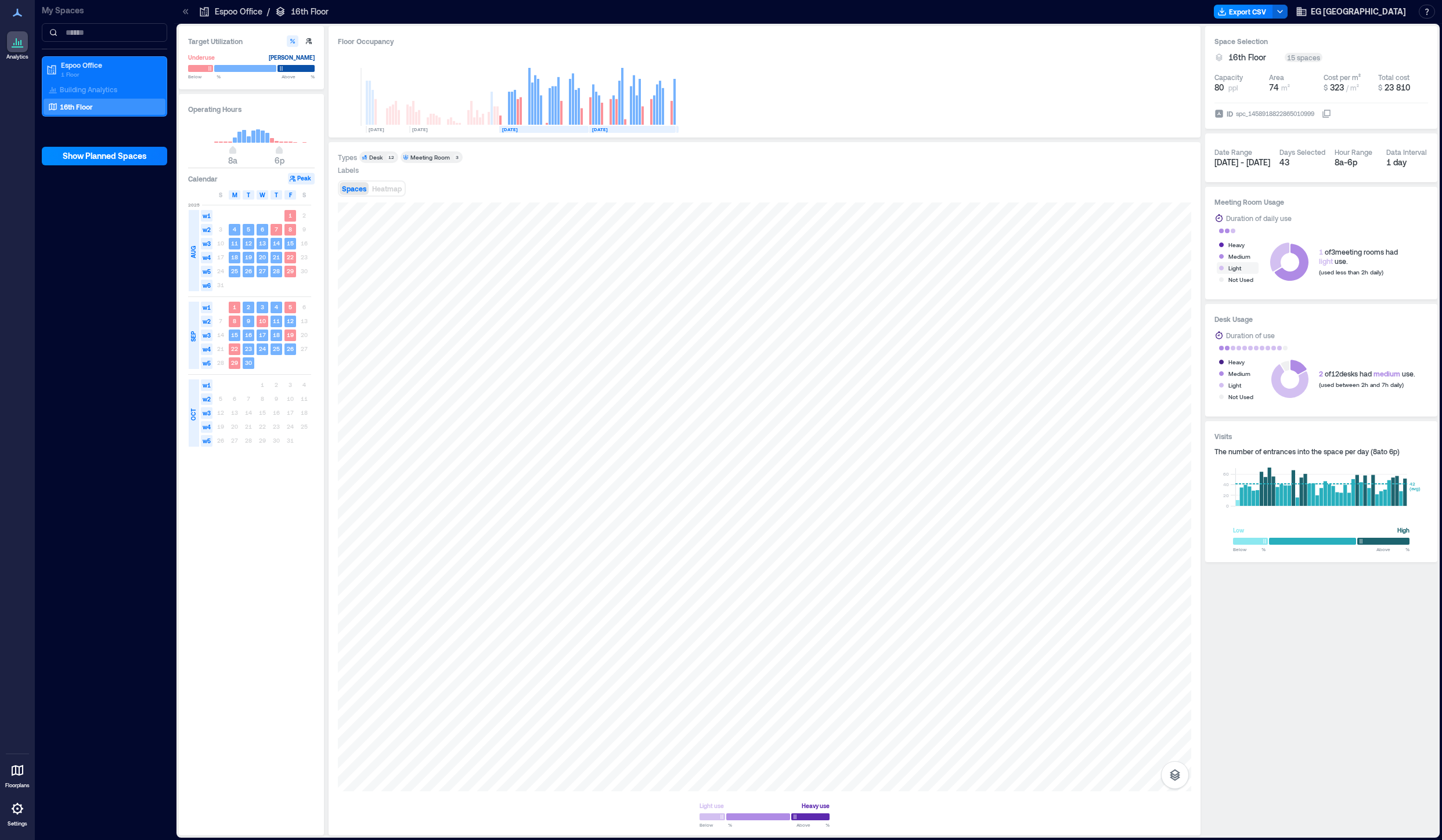
click at [1233, 264] on div "Light" at bounding box center [1234, 268] width 13 height 11
click at [1236, 281] on div "Not Used" at bounding box center [1241, 279] width 25 height 11
click at [380, 154] on div "Desk" at bounding box center [375, 157] width 13 height 8
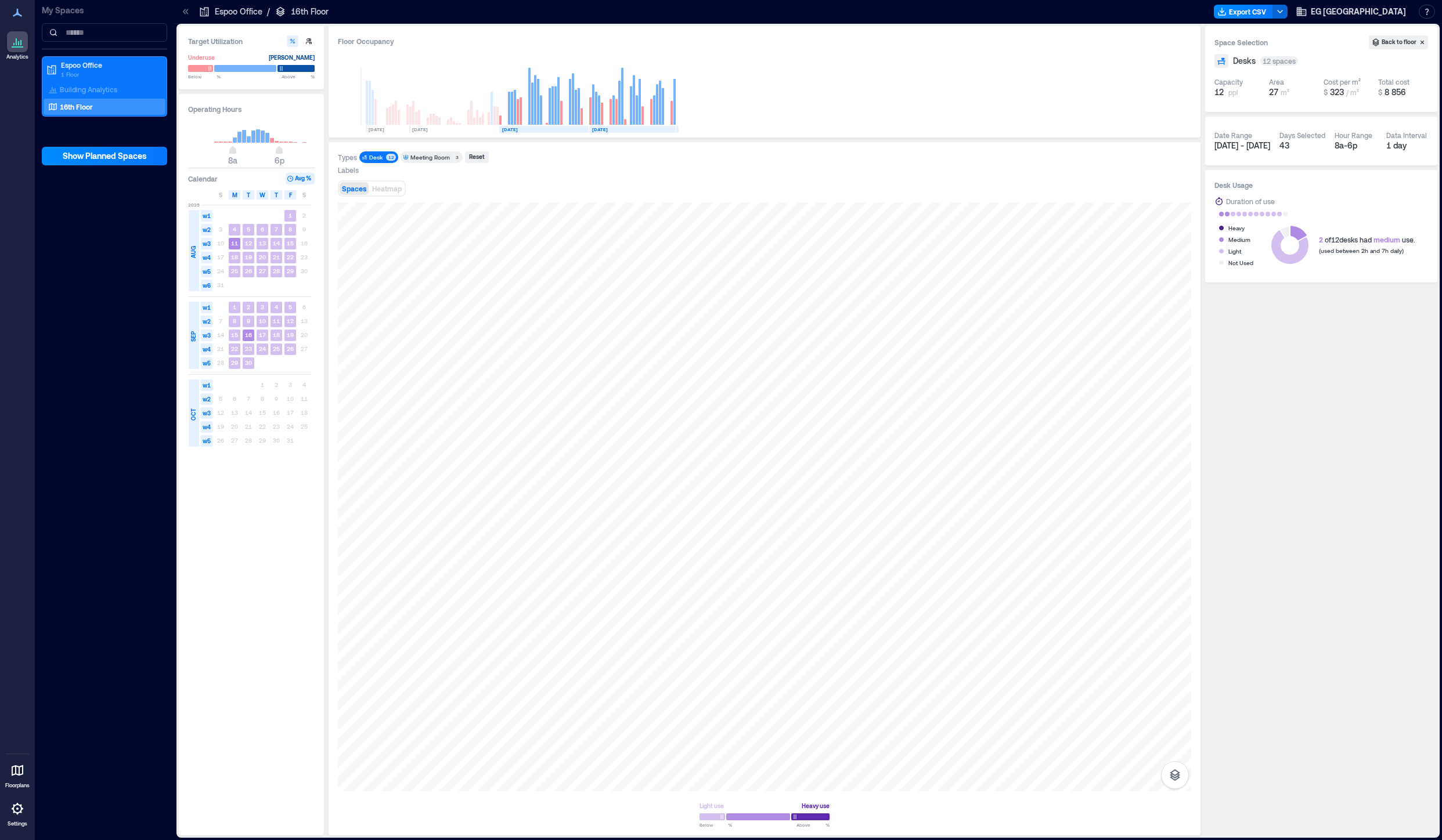
click at [384, 156] on div "Desk" at bounding box center [376, 157] width 15 height 8
